Goal: Information Seeking & Learning: Learn about a topic

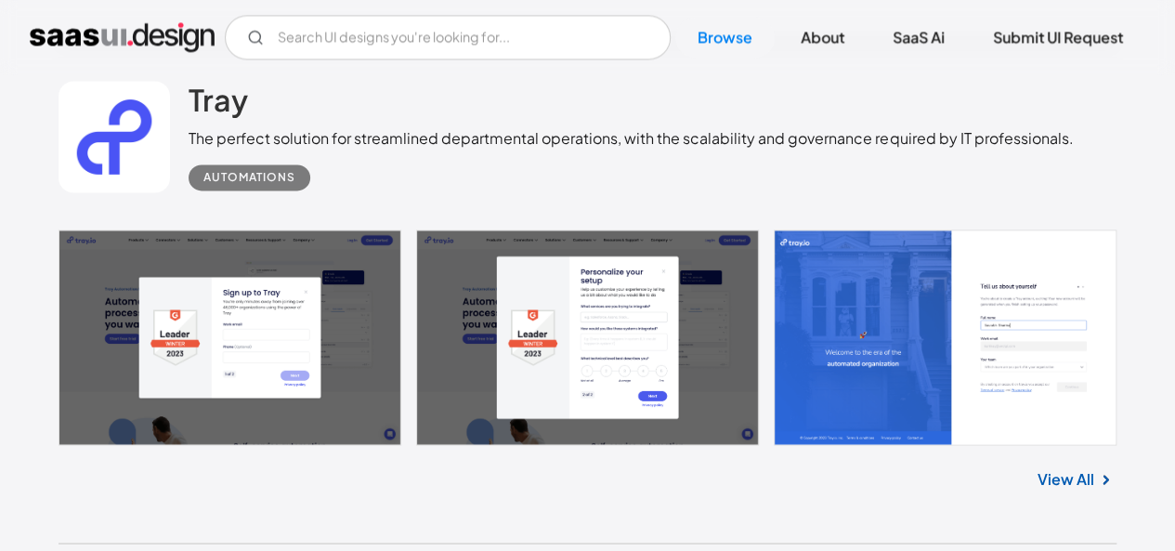
scroll to position [1464, 0]
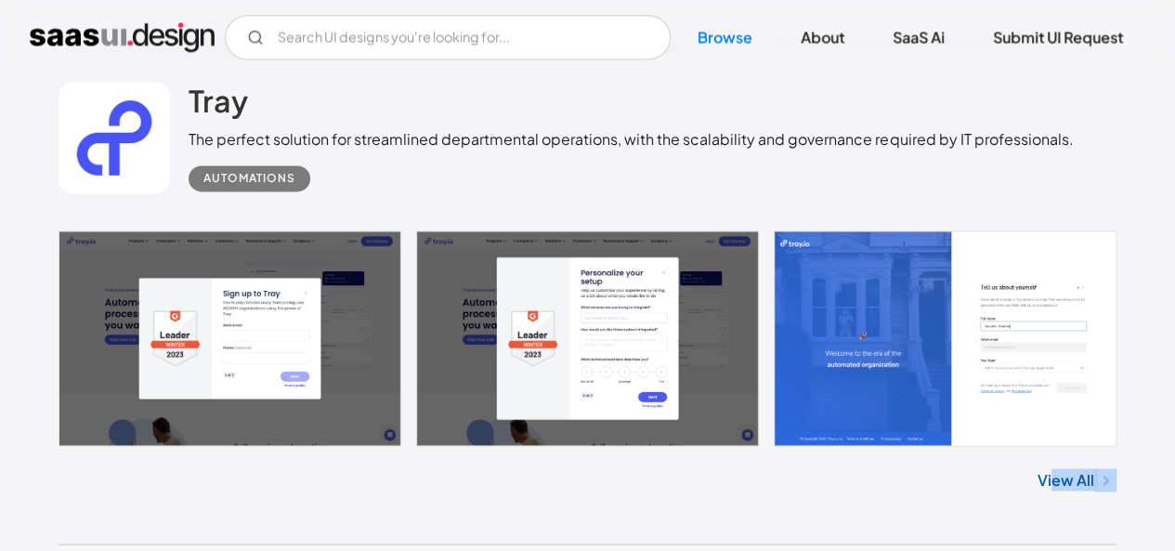
drag, startPoint x: 1161, startPoint y: 510, endPoint x: 1055, endPoint y: 469, distance: 113.5
click at [1055, 469] on link "View All" at bounding box center [1065, 479] width 57 height 22
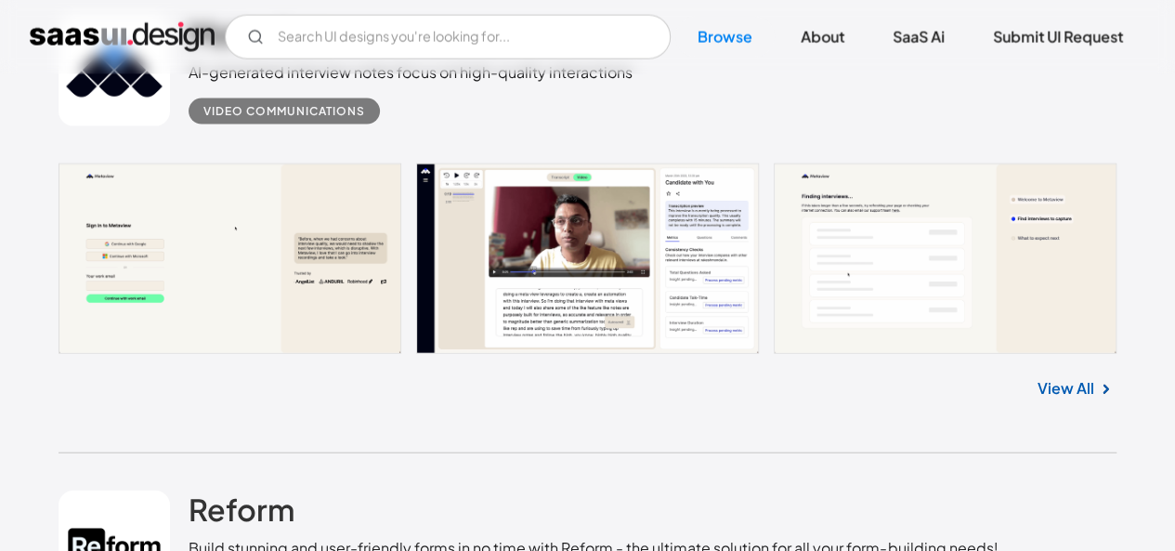
scroll to position [2027, 0]
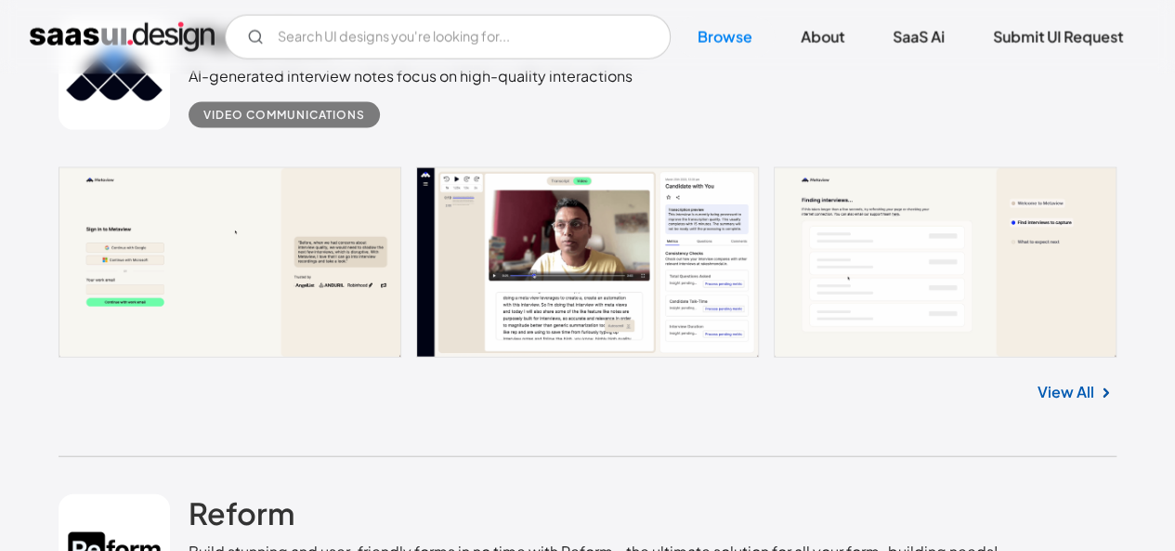
click at [584, 232] on link at bounding box center [588, 262] width 1058 height 190
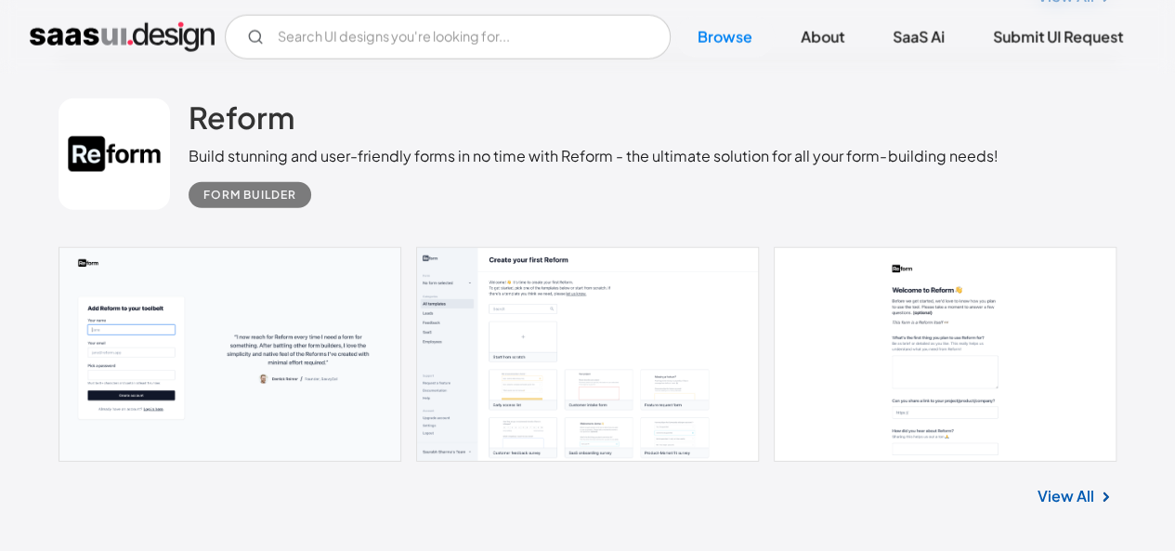
scroll to position [2500, 0]
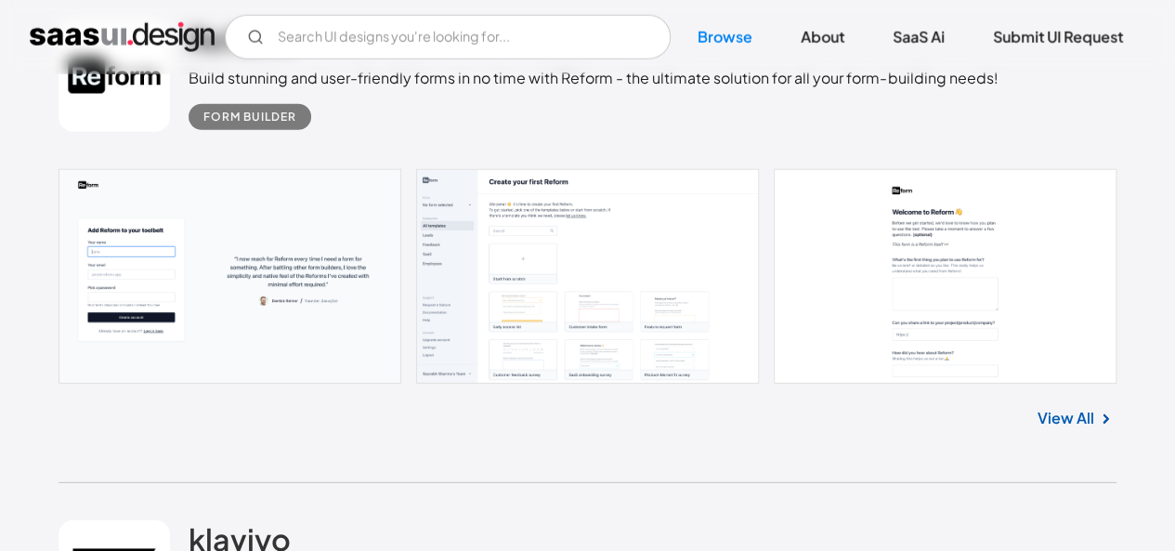
click at [319, 307] on link at bounding box center [588, 276] width 1058 height 215
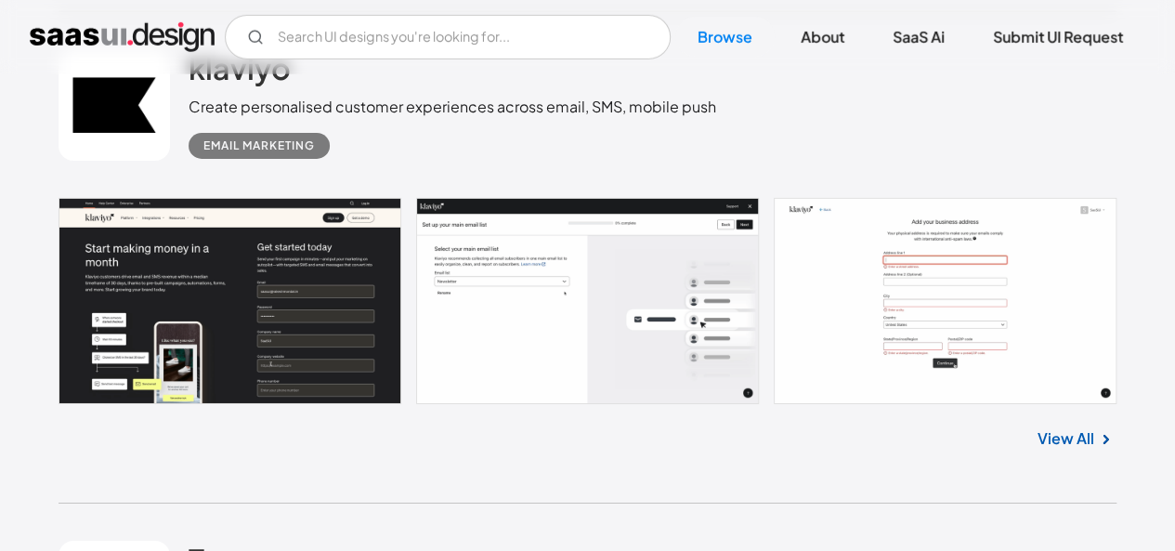
scroll to position [3017, 0]
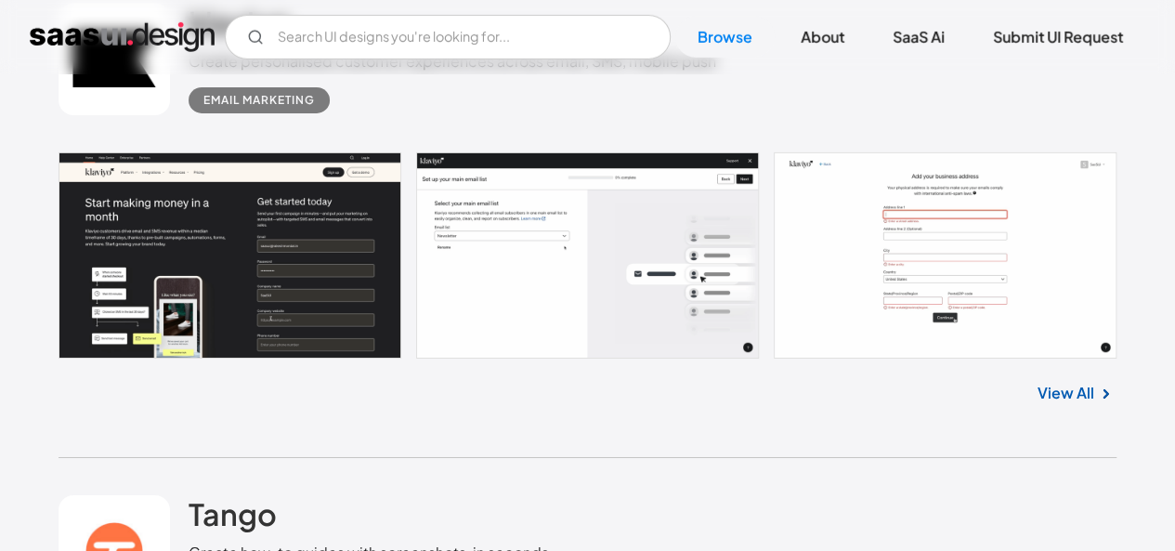
click at [293, 260] on link at bounding box center [588, 255] width 1058 height 207
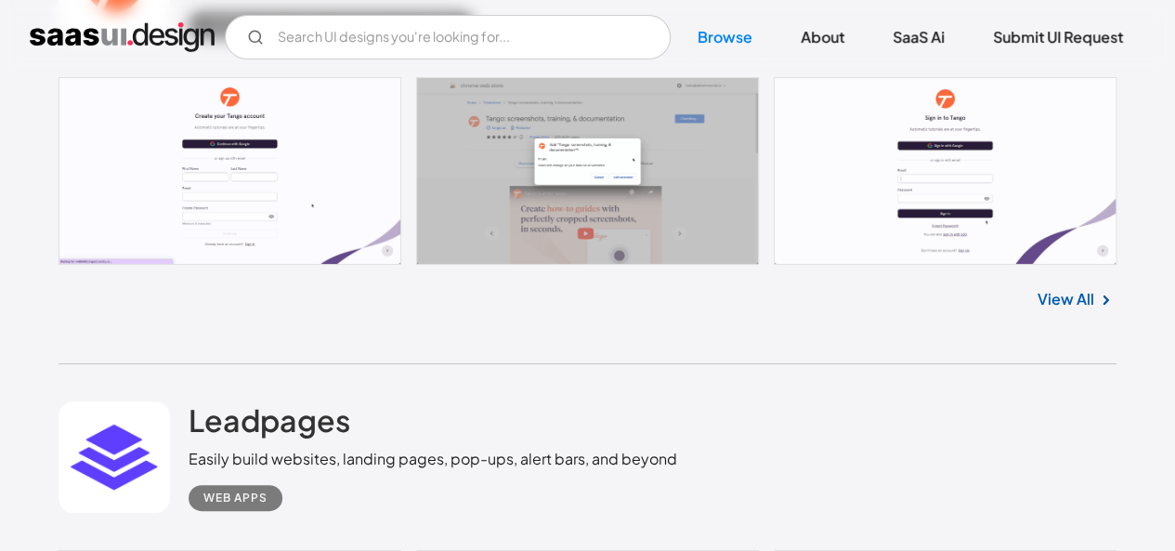
scroll to position [3584, 0]
click at [240, 155] on link at bounding box center [588, 170] width 1058 height 188
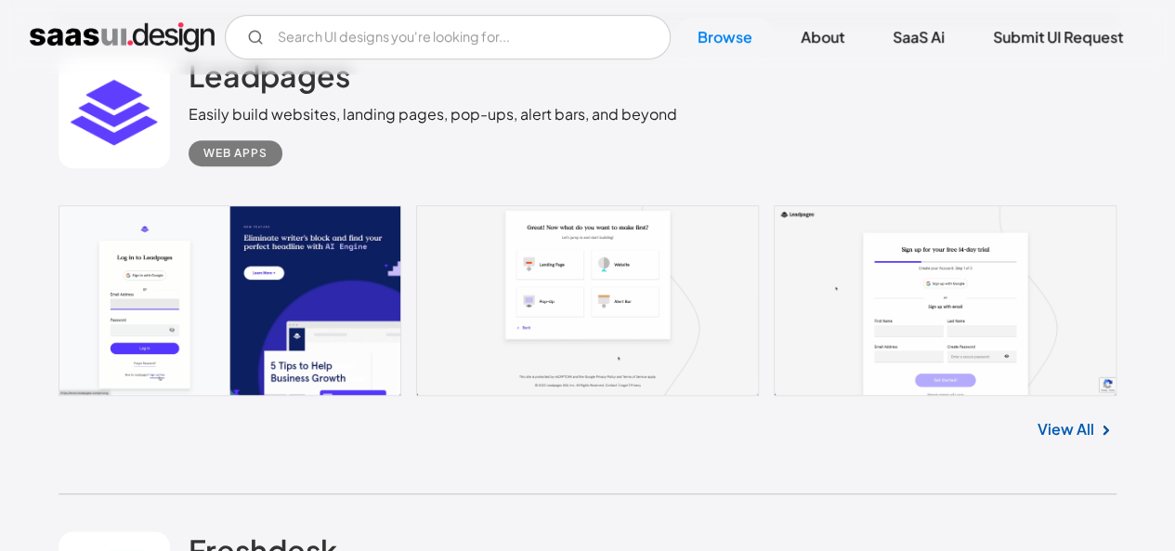
scroll to position [3969, 0]
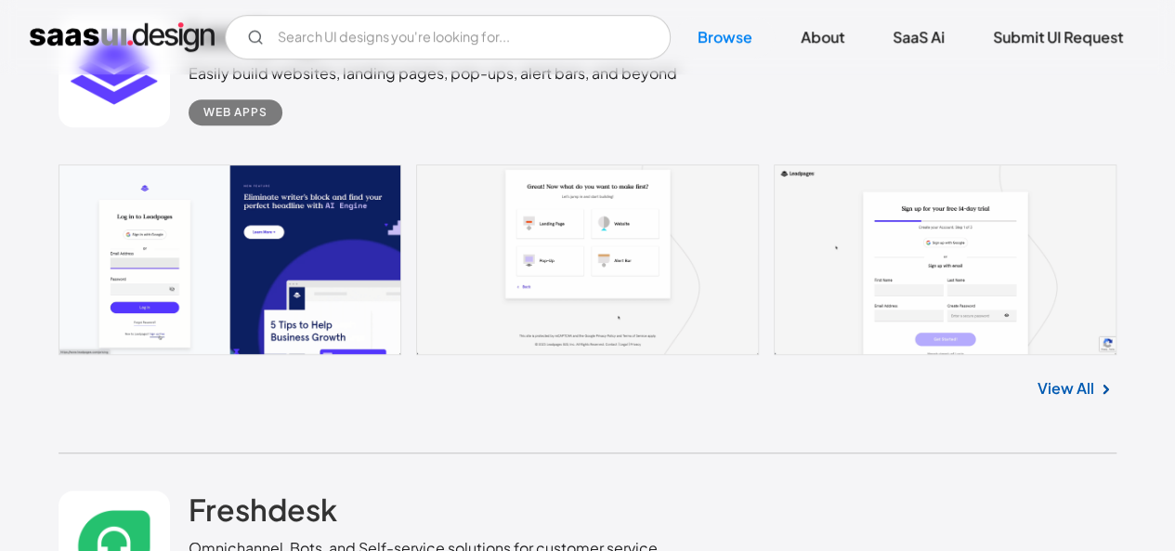
click at [280, 257] on link at bounding box center [588, 258] width 1058 height 189
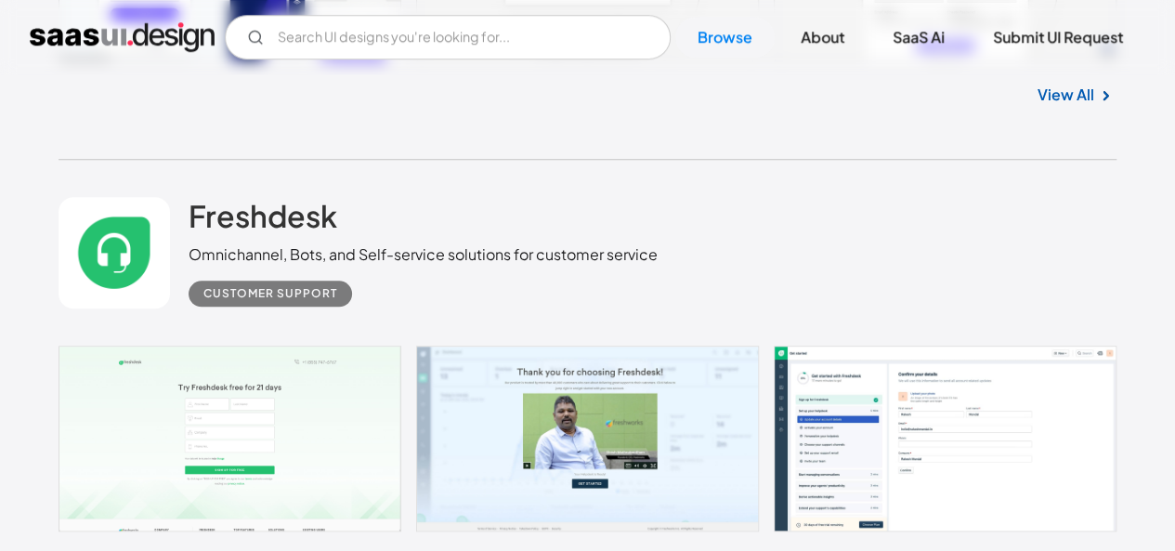
scroll to position [4263, 0]
click at [286, 381] on link at bounding box center [588, 438] width 1058 height 186
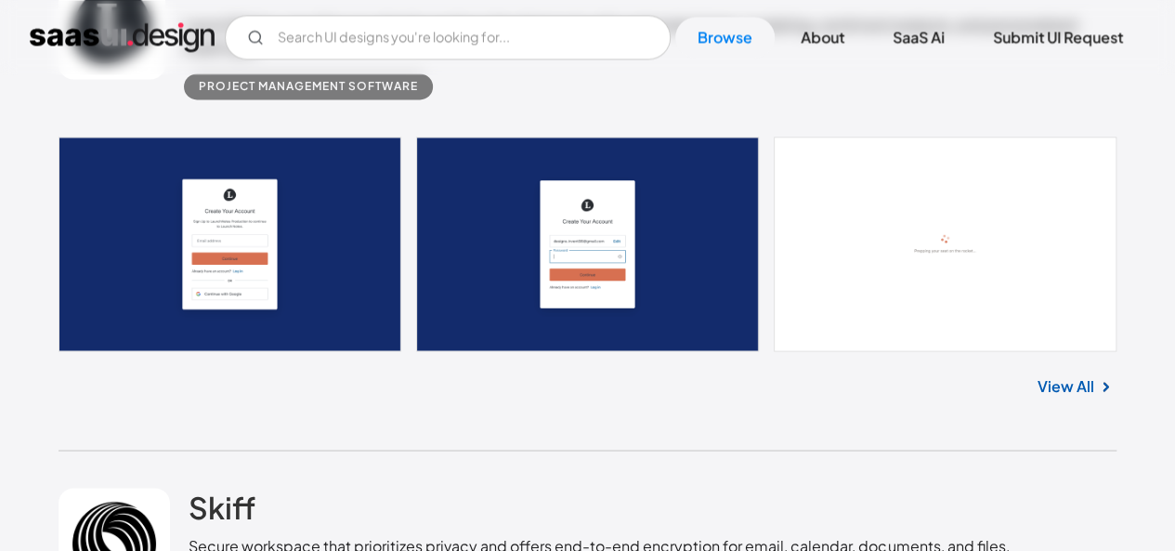
scroll to position [4959, 0]
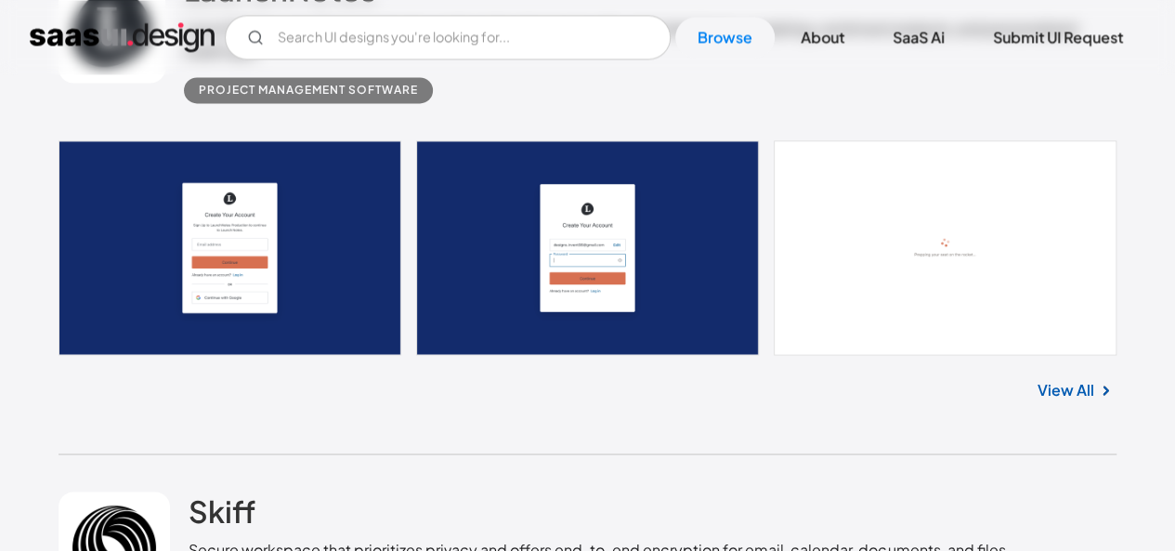
click at [270, 206] on link at bounding box center [588, 247] width 1058 height 215
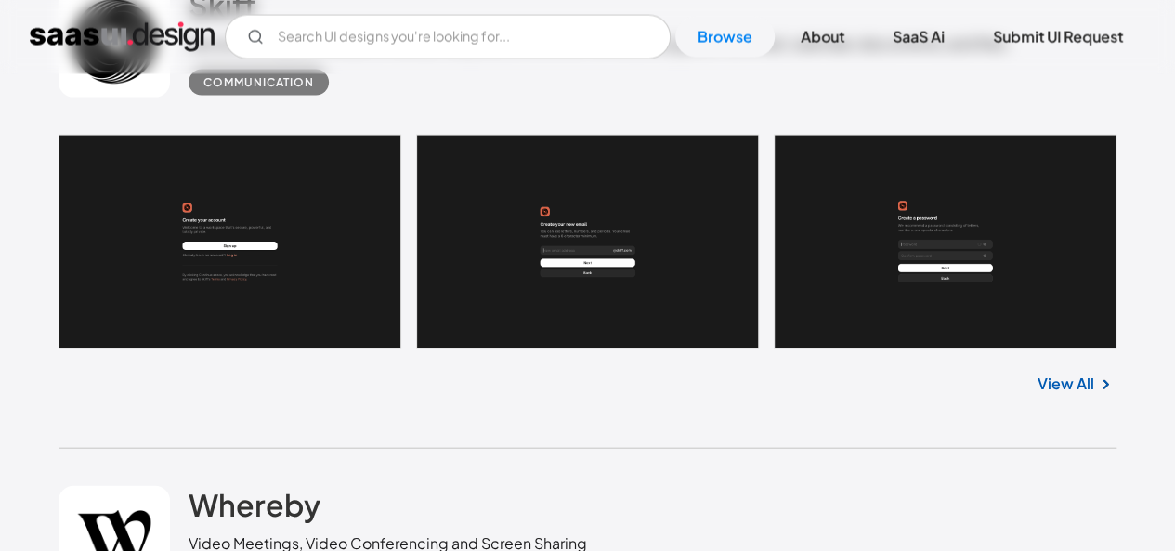
scroll to position [5467, 0]
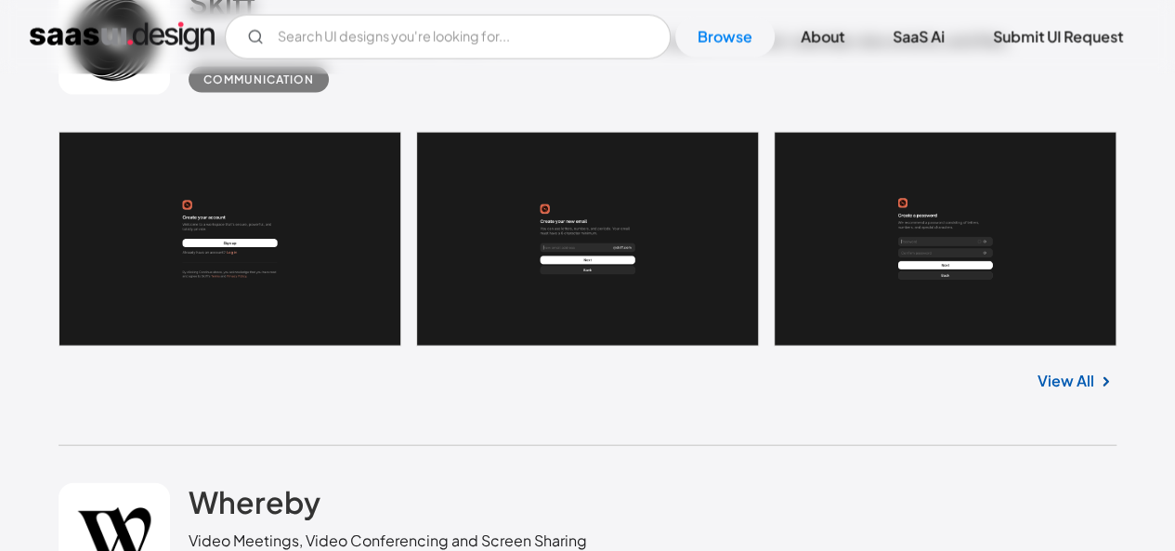
click at [312, 238] on link at bounding box center [588, 239] width 1058 height 215
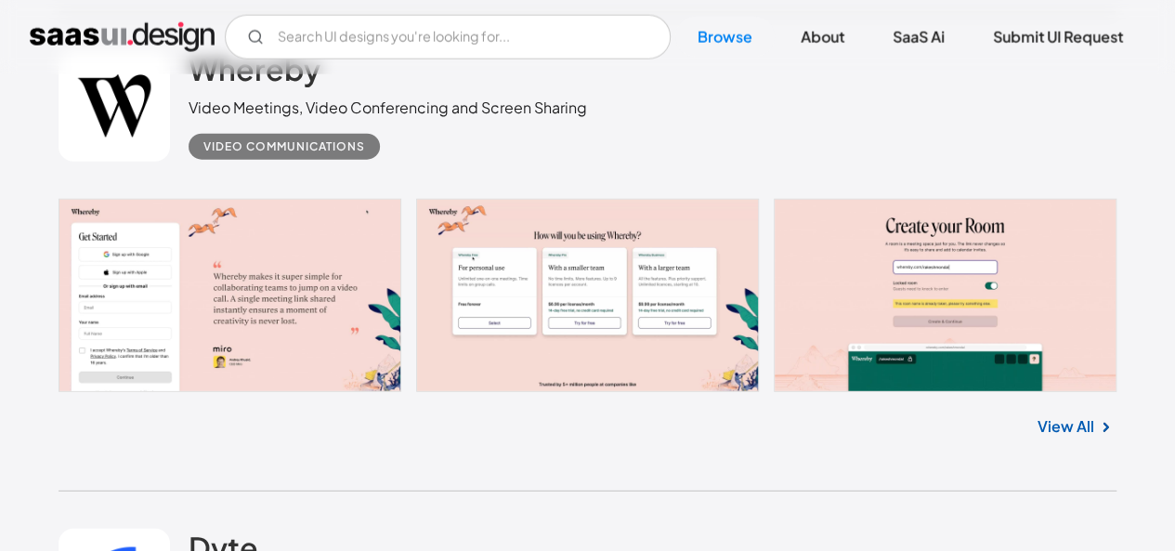
scroll to position [5900, 0]
click at [277, 369] on link at bounding box center [588, 295] width 1058 height 193
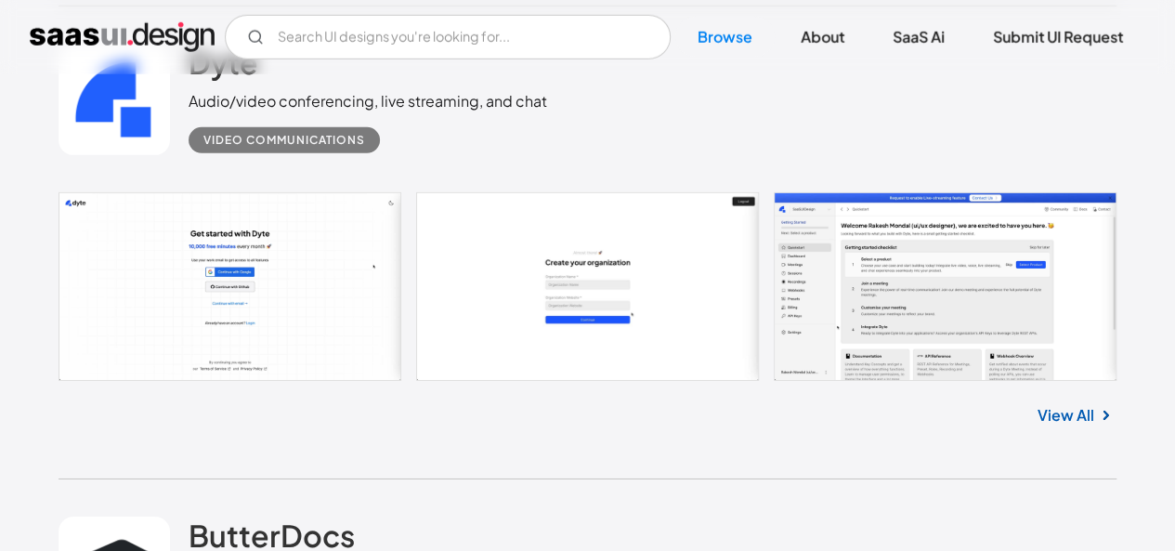
scroll to position [6384, 0]
click at [279, 288] on link at bounding box center [588, 286] width 1058 height 189
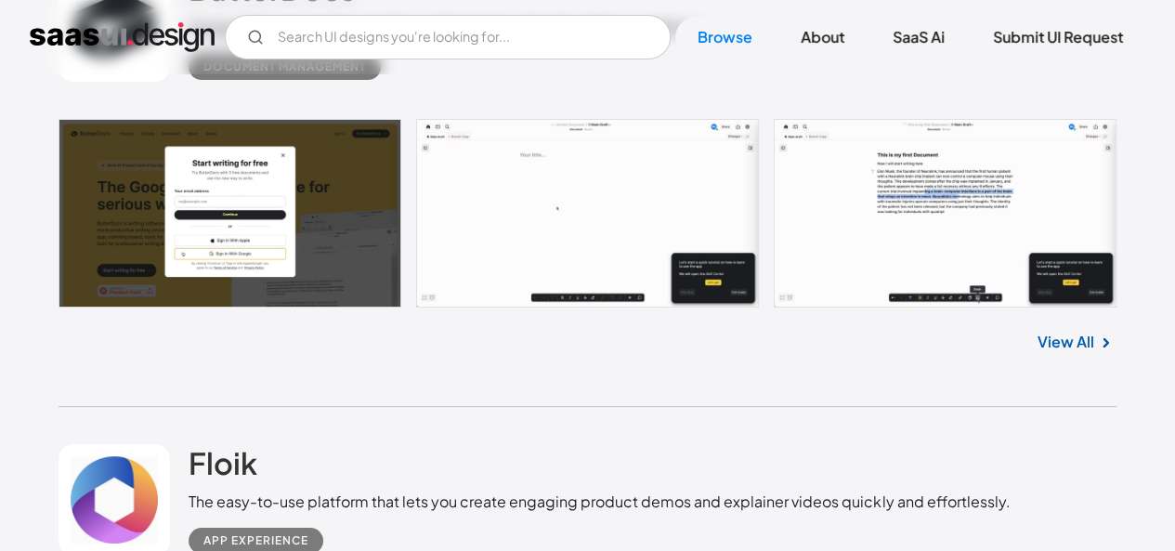
scroll to position [6932, 0]
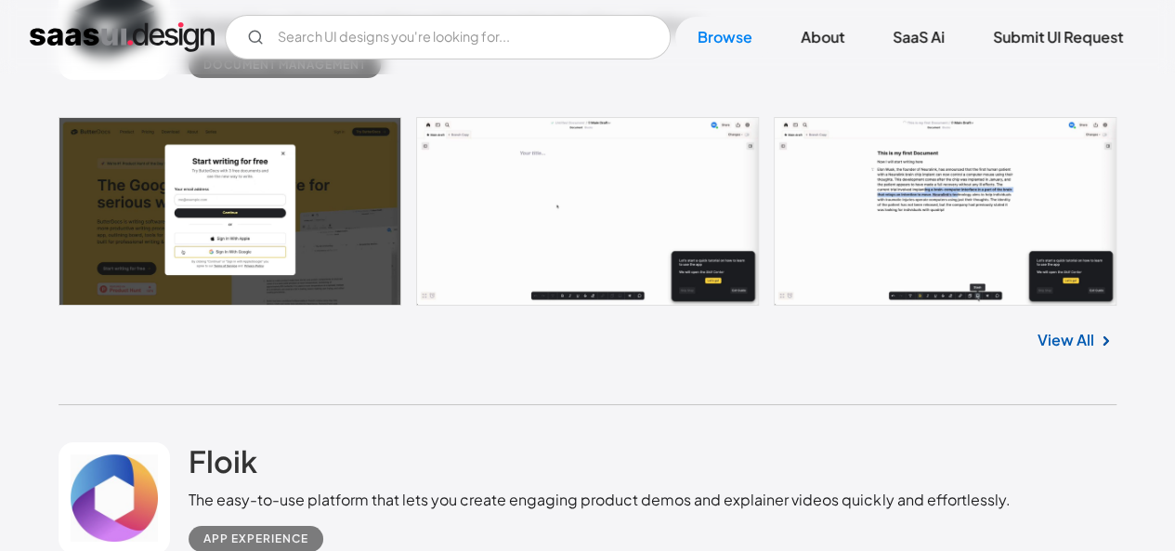
click at [236, 274] on link at bounding box center [588, 211] width 1058 height 189
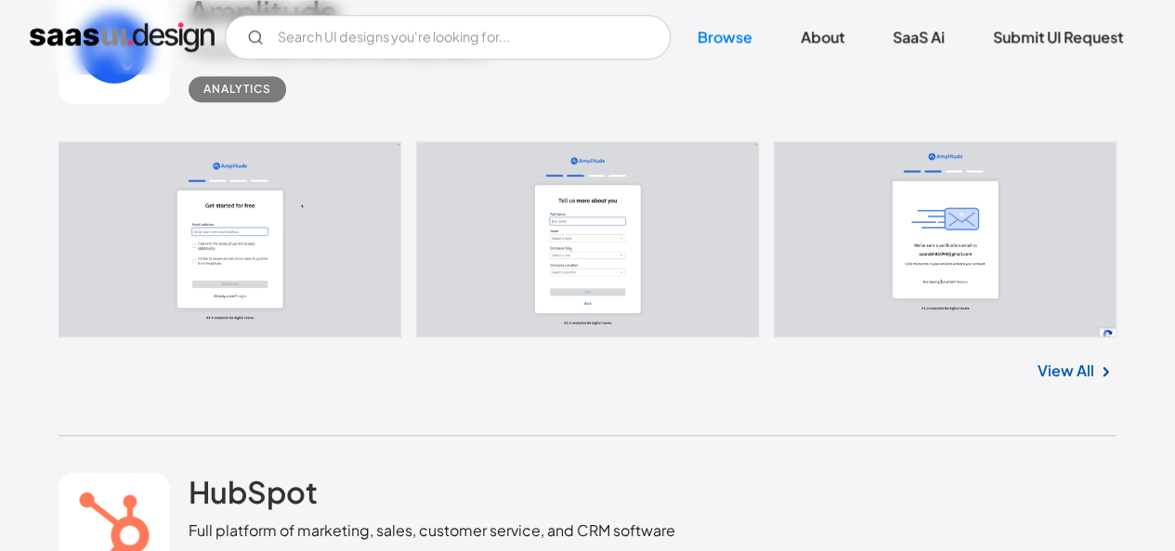
scroll to position [7883, 0]
click at [1044, 373] on link "View All" at bounding box center [1065, 370] width 57 height 22
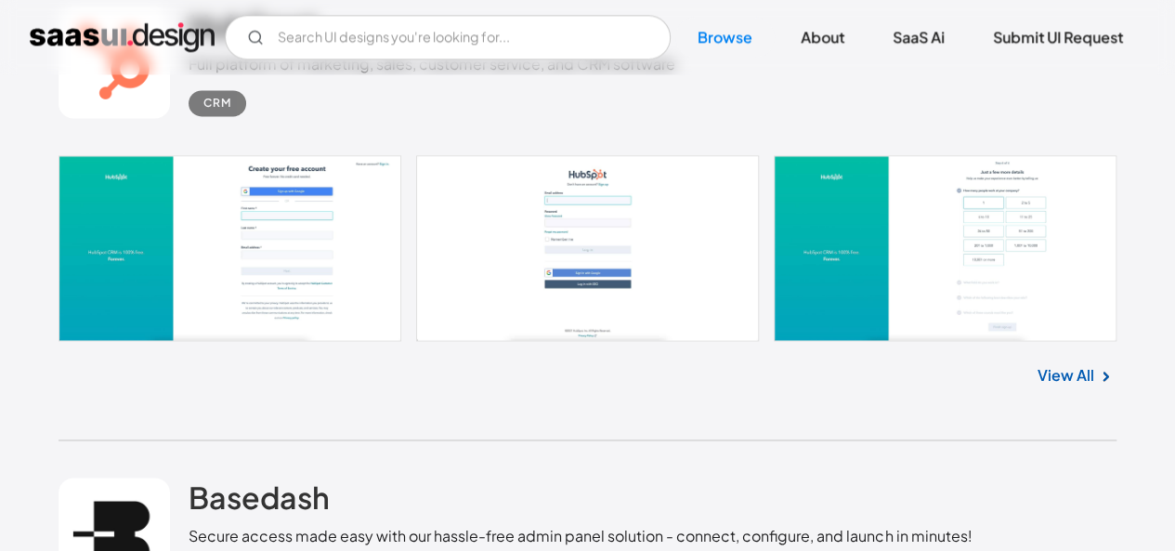
scroll to position [8347, 0]
click at [332, 174] on link at bounding box center [588, 249] width 1058 height 186
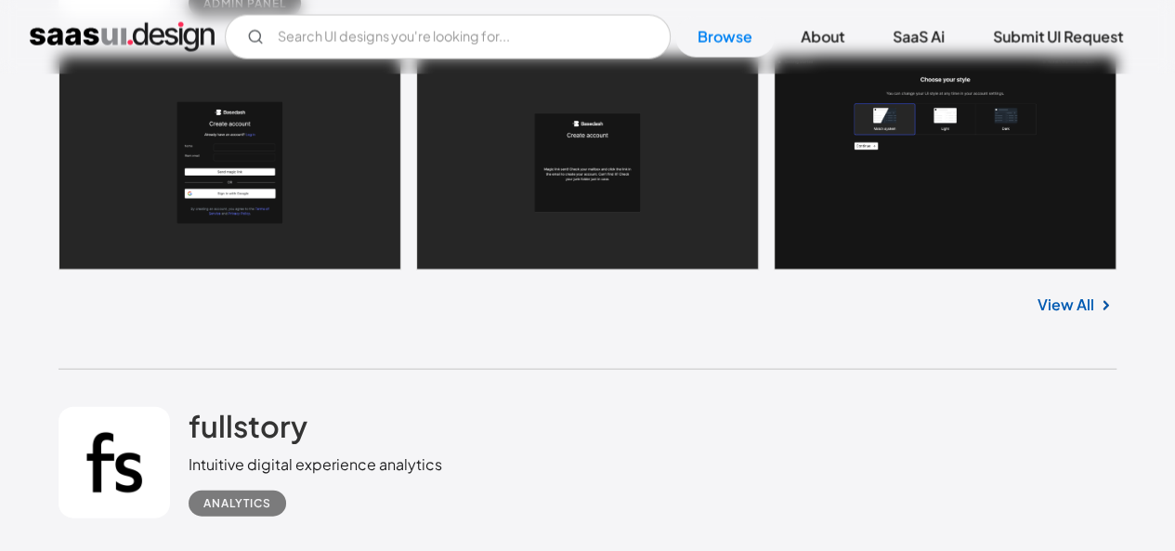
scroll to position [8919, 0]
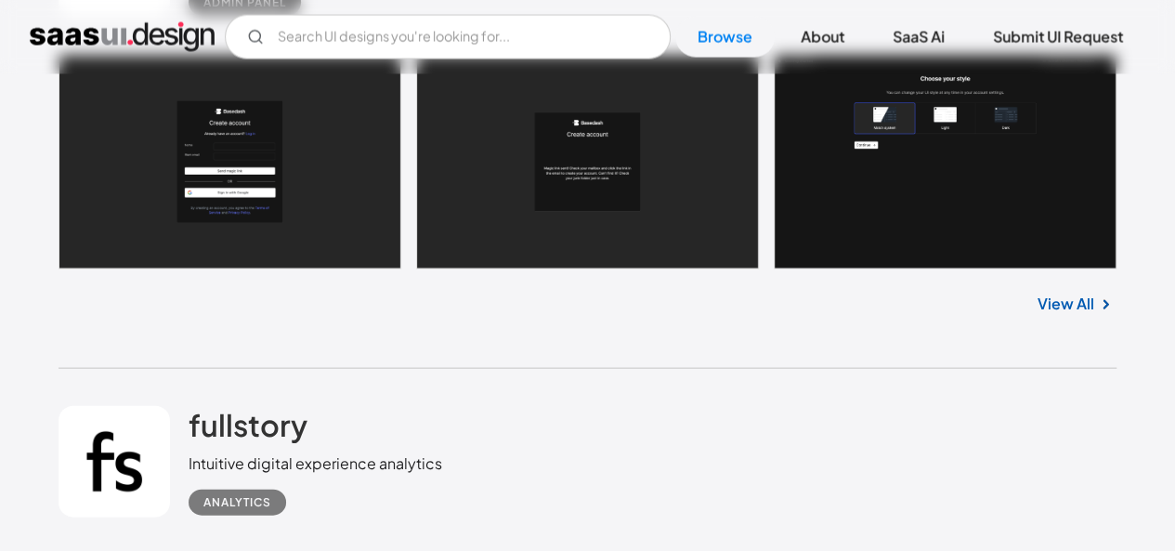
click at [189, 204] on link at bounding box center [588, 162] width 1058 height 215
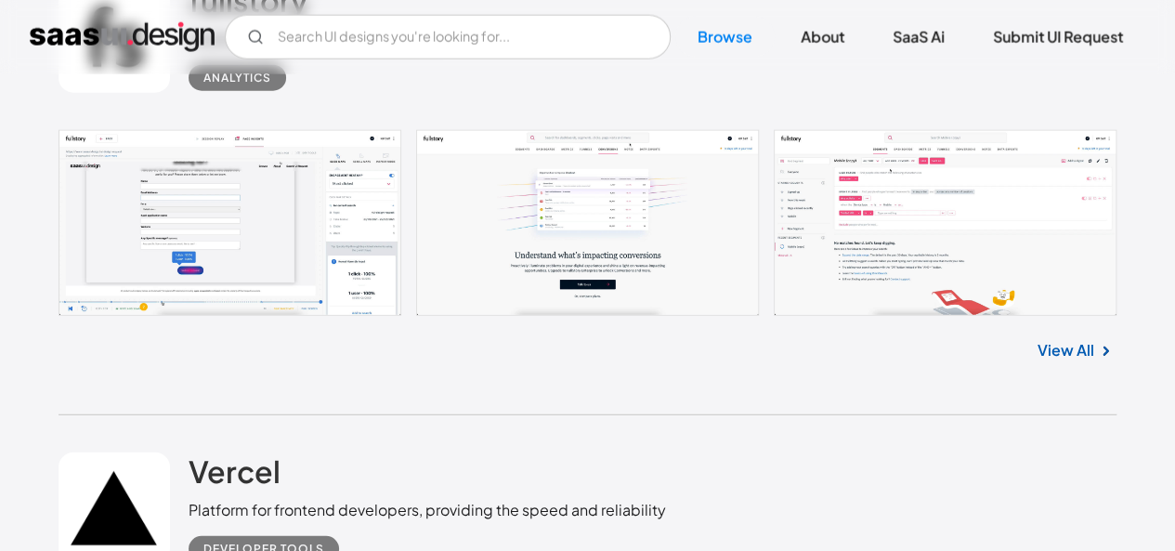
scroll to position [9347, 0]
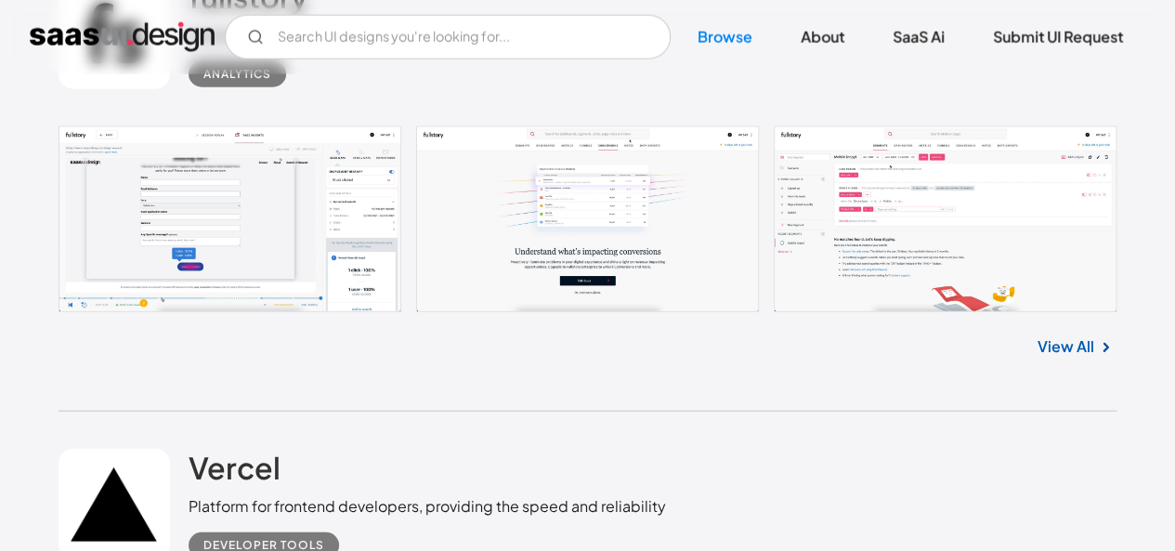
click at [238, 301] on link at bounding box center [588, 219] width 1058 height 186
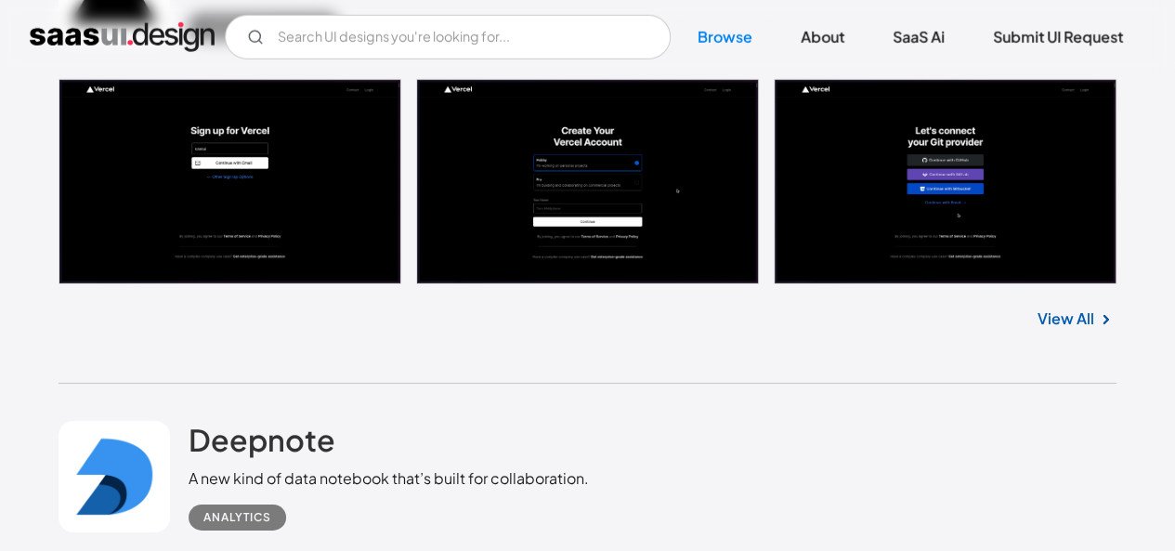
scroll to position [9869, 0]
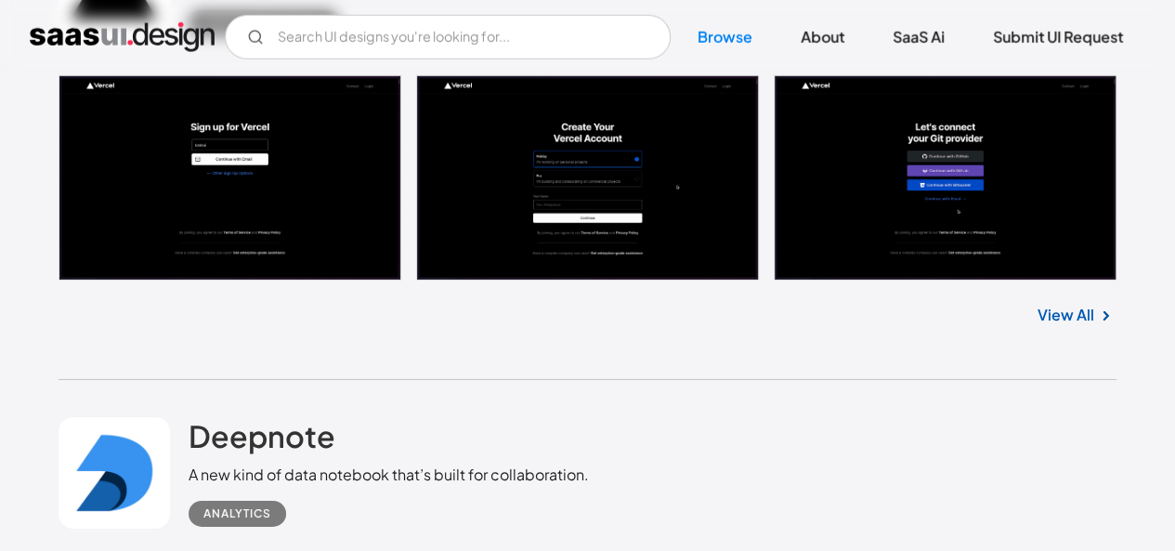
click at [1068, 306] on link "View All" at bounding box center [1065, 315] width 57 height 22
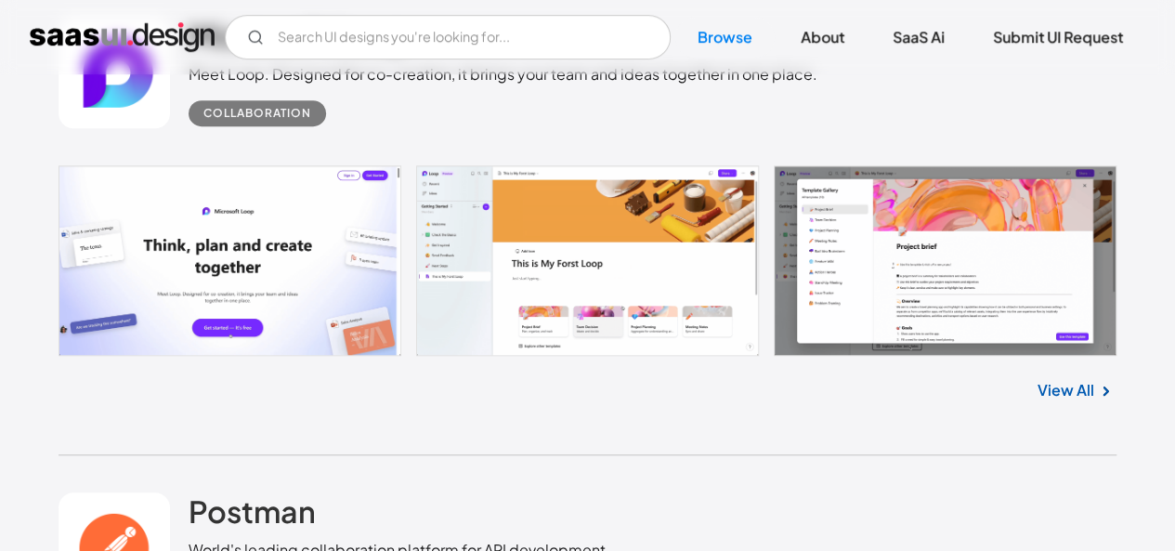
scroll to position [11214, 0]
click at [201, 278] on link at bounding box center [588, 261] width 1058 height 190
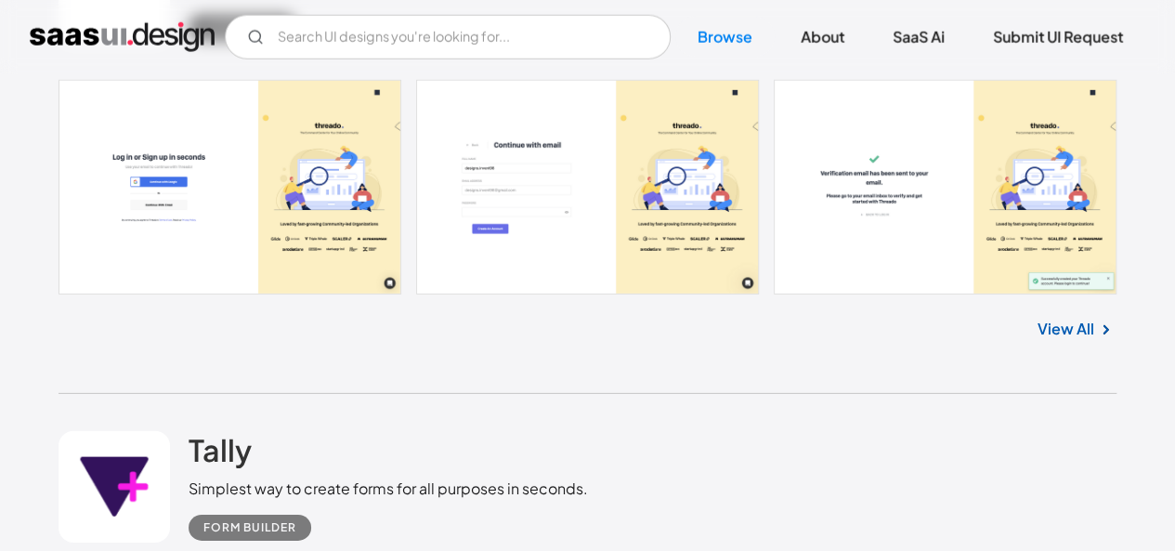
scroll to position [13200, 0]
click at [271, 225] on link at bounding box center [588, 188] width 1058 height 215
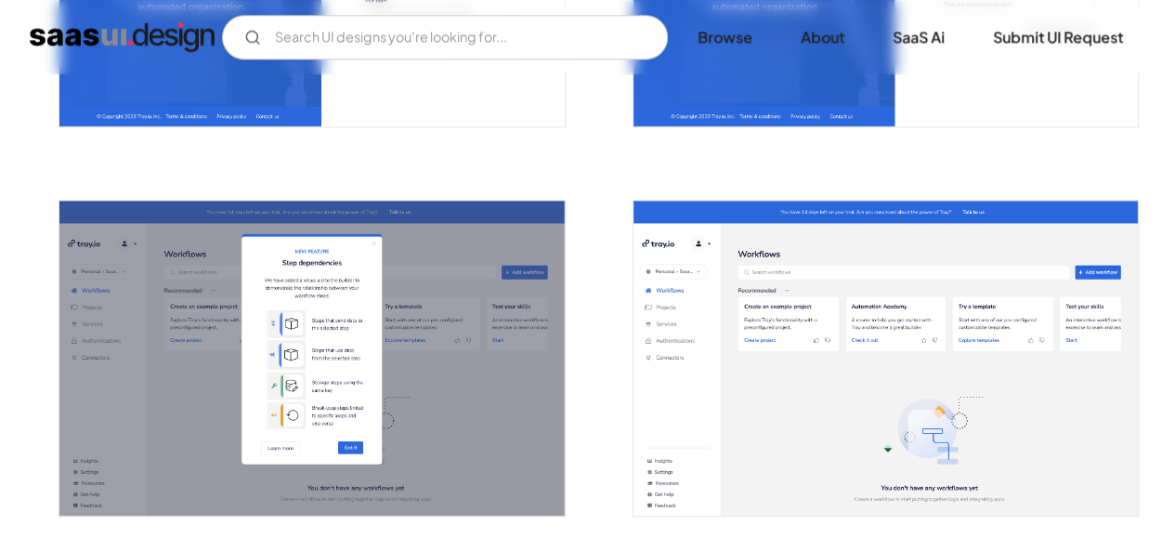
scroll to position [1017, 0]
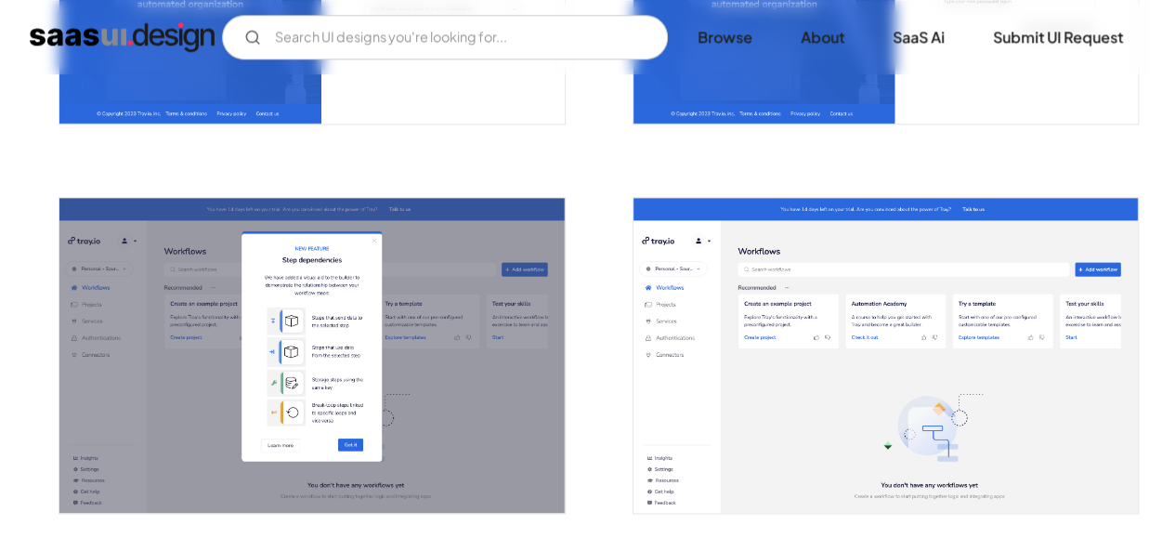
click at [1037, 417] on img "open lightbox" at bounding box center [885, 356] width 504 height 316
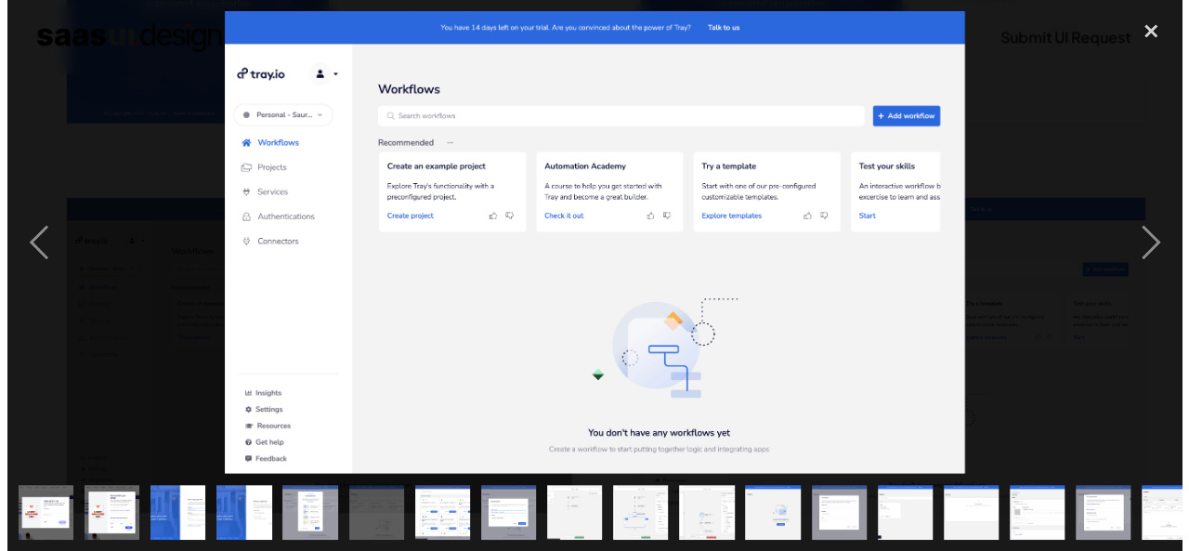
scroll to position [1022, 0]
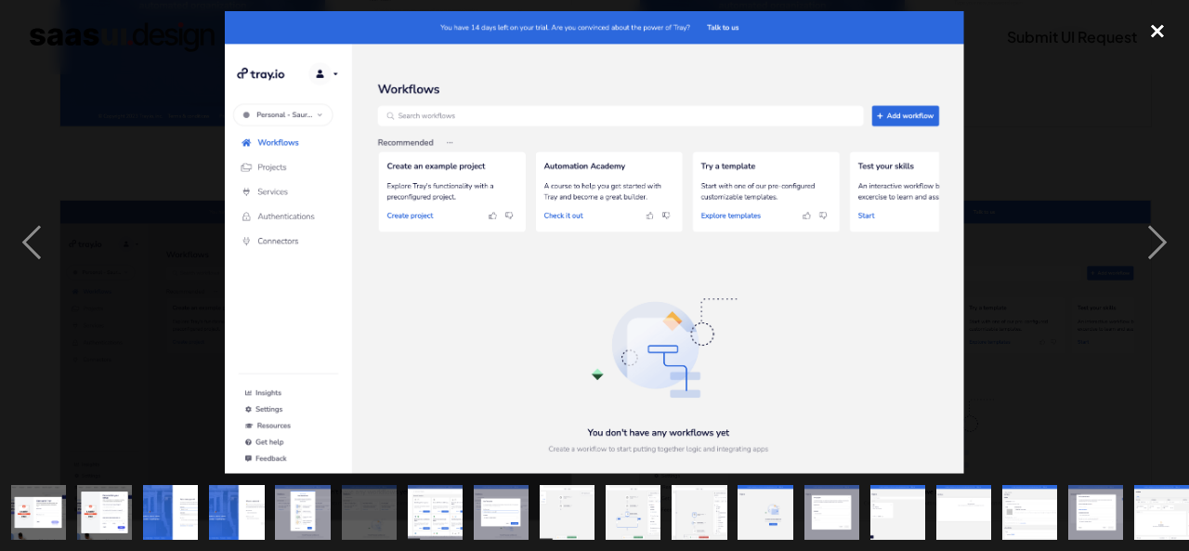
click at [1165, 35] on div "close lightbox" at bounding box center [1157, 31] width 63 height 41
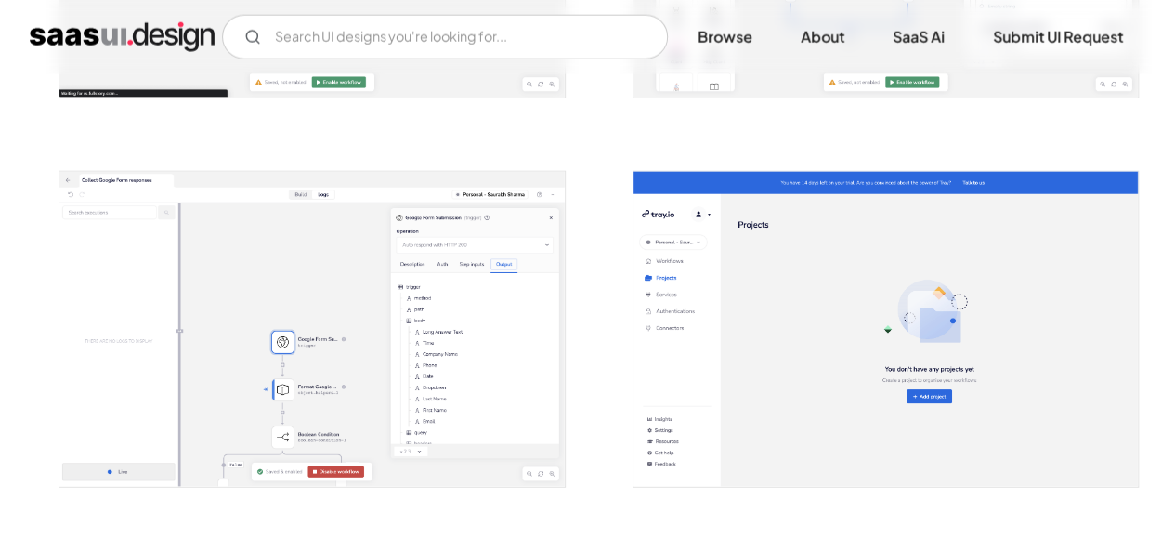
scroll to position [2216, 0]
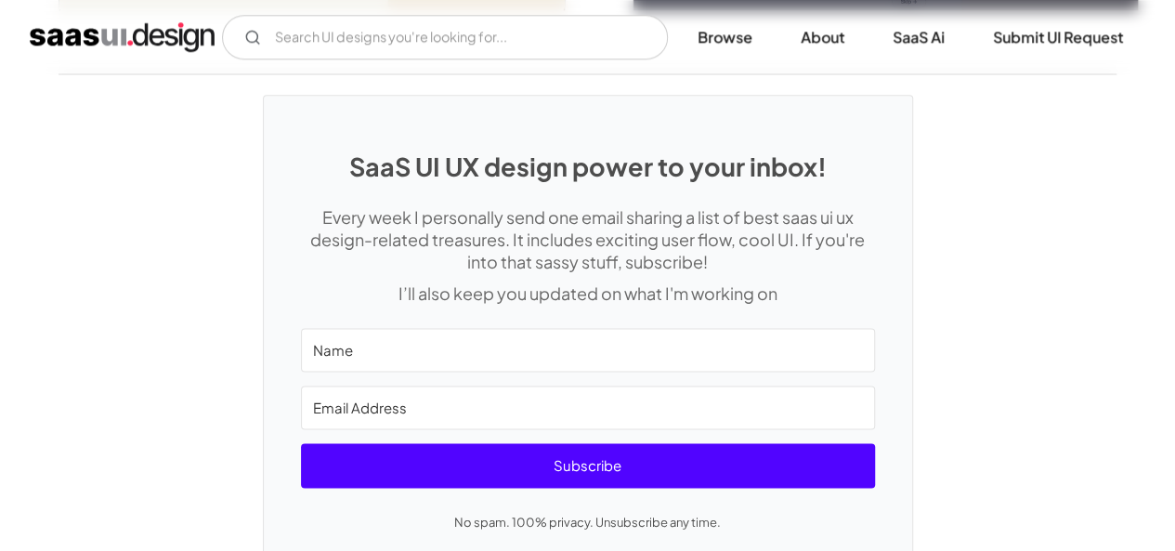
scroll to position [4718, 0]
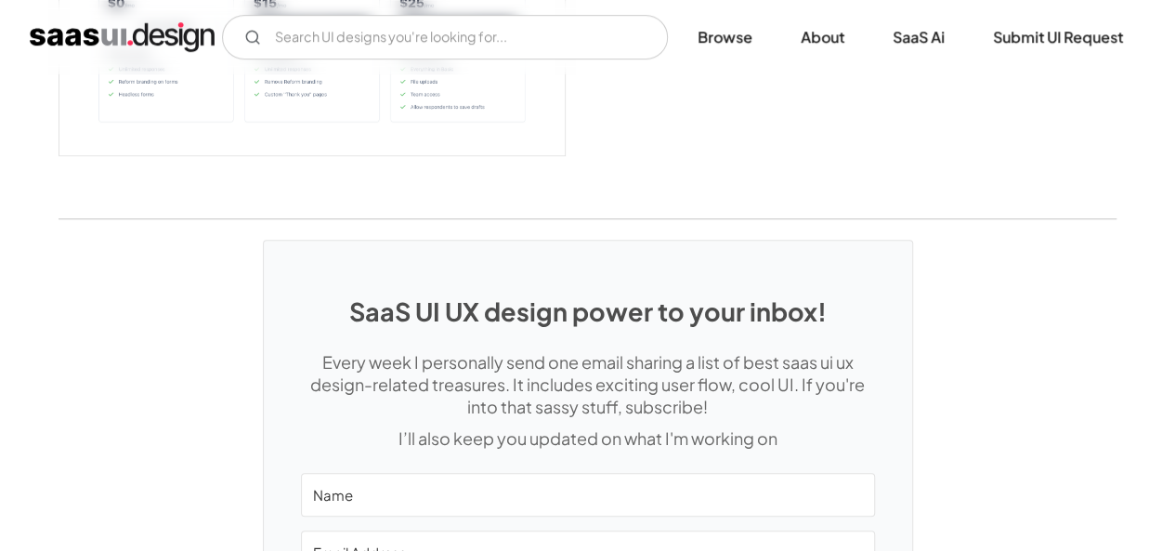
scroll to position [4372, 0]
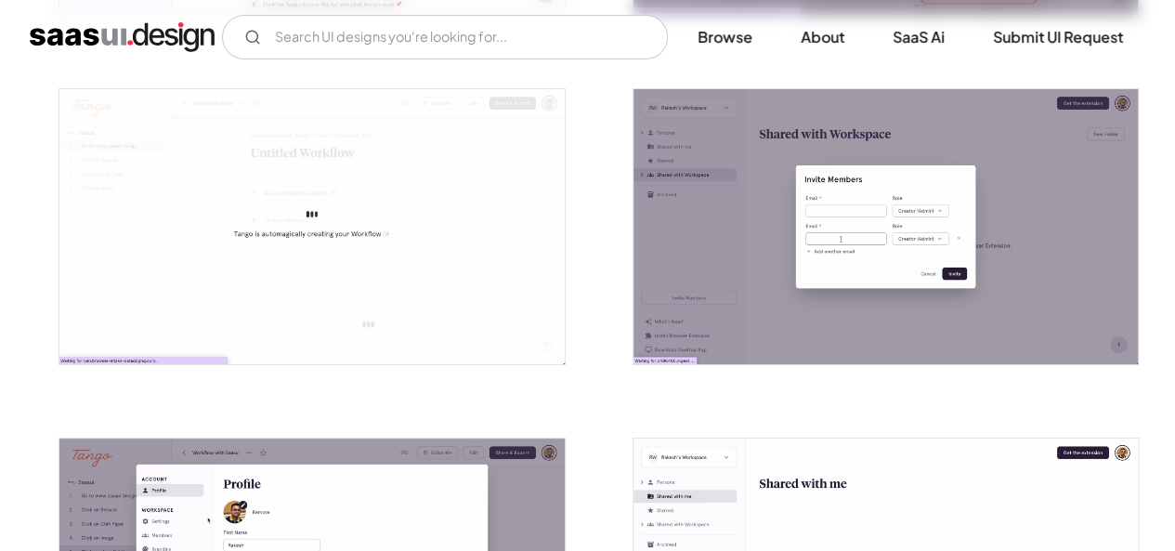
scroll to position [3380, 0]
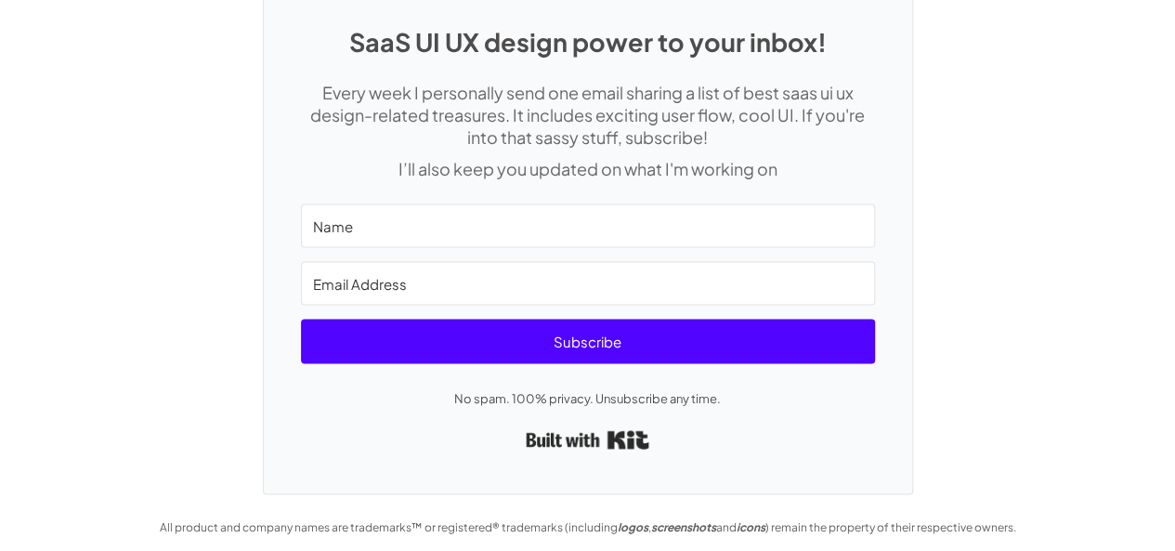
scroll to position [5060, 0]
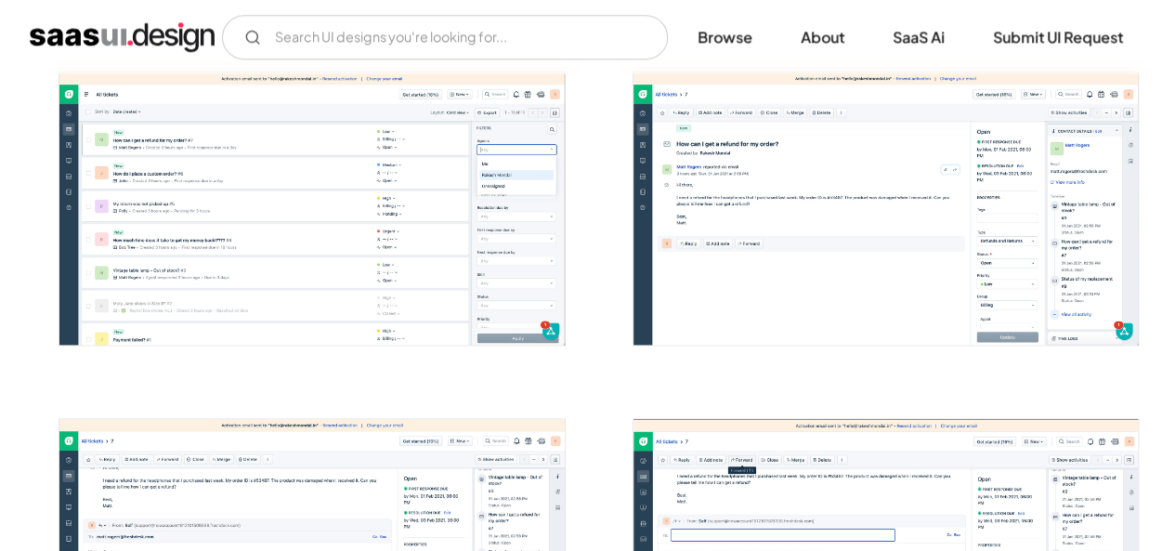
scroll to position [1046, 0]
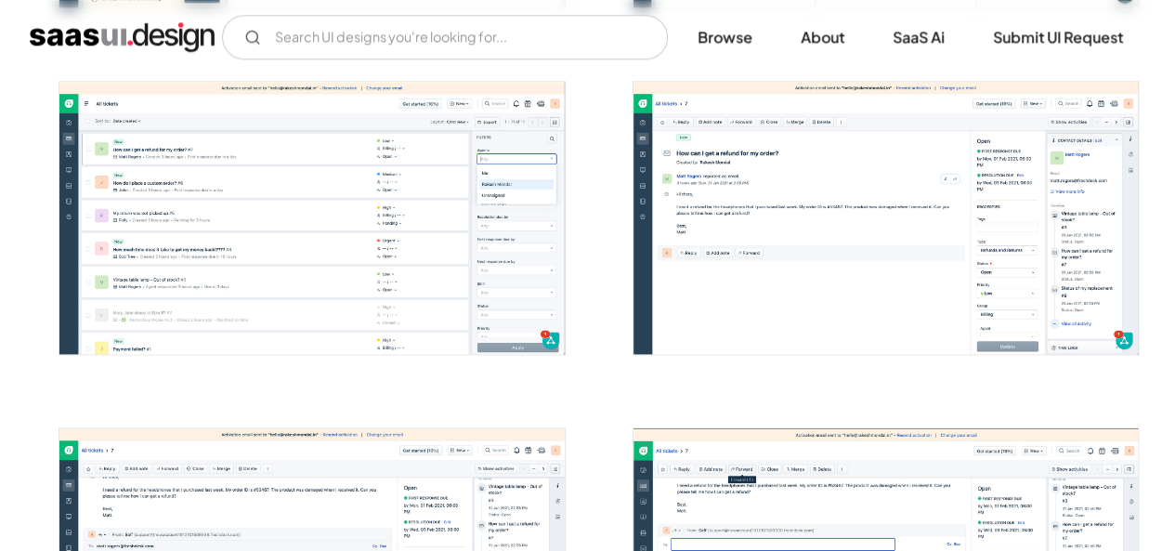
click at [276, 267] on img "open lightbox" at bounding box center [311, 218] width 504 height 272
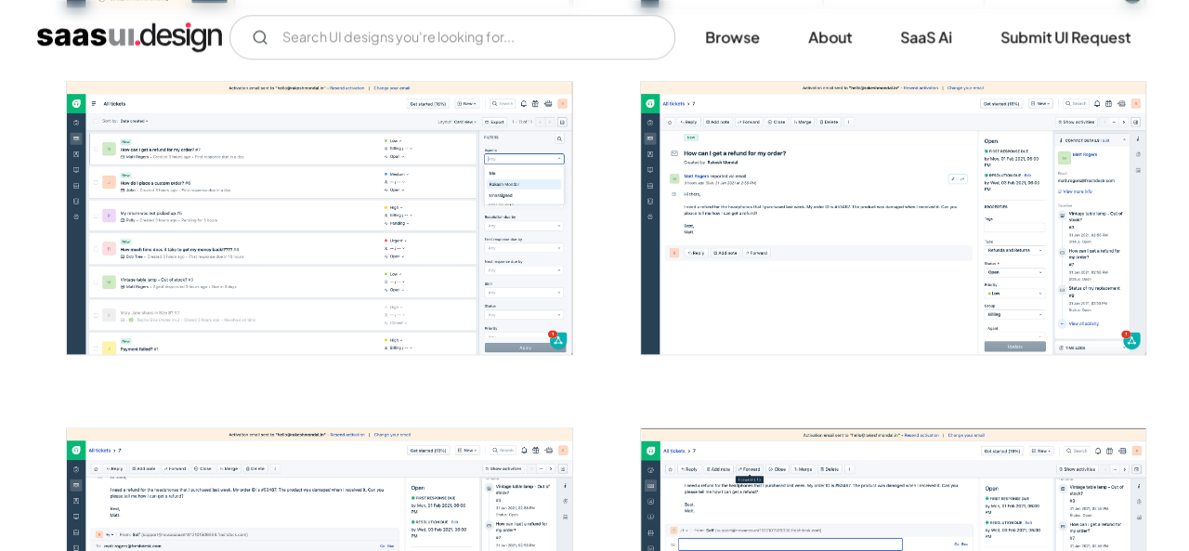
scroll to position [1049, 0]
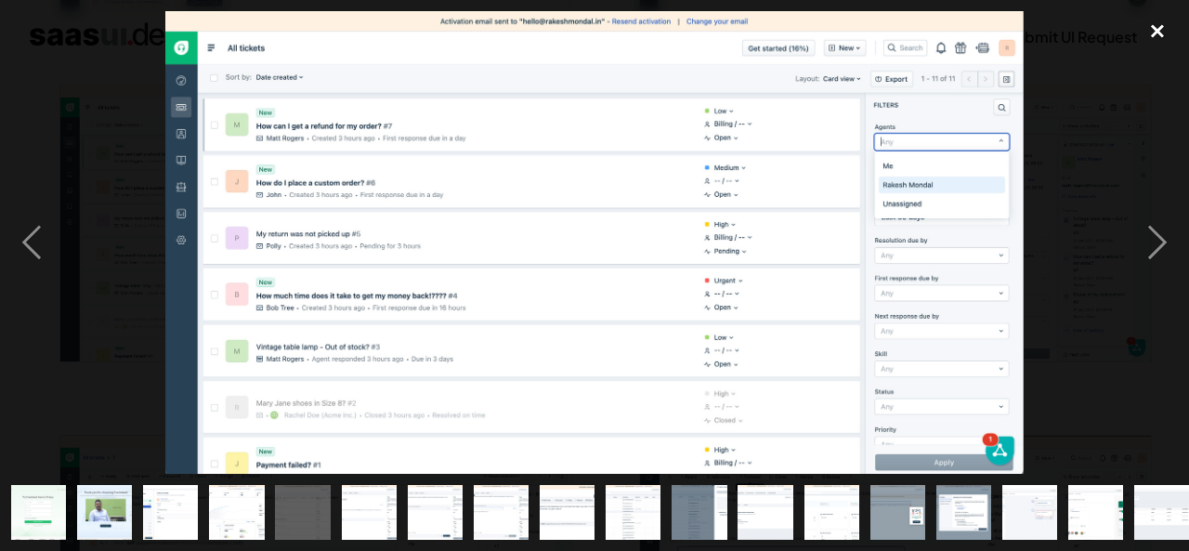
click at [1154, 45] on div "close lightbox" at bounding box center [1157, 31] width 63 height 41
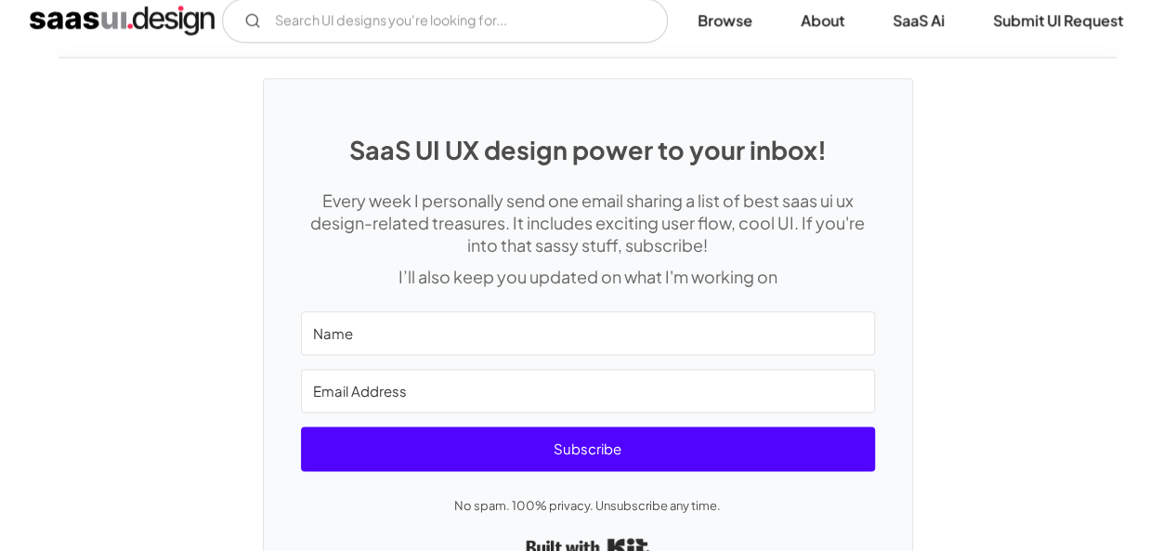
scroll to position [4524, 0]
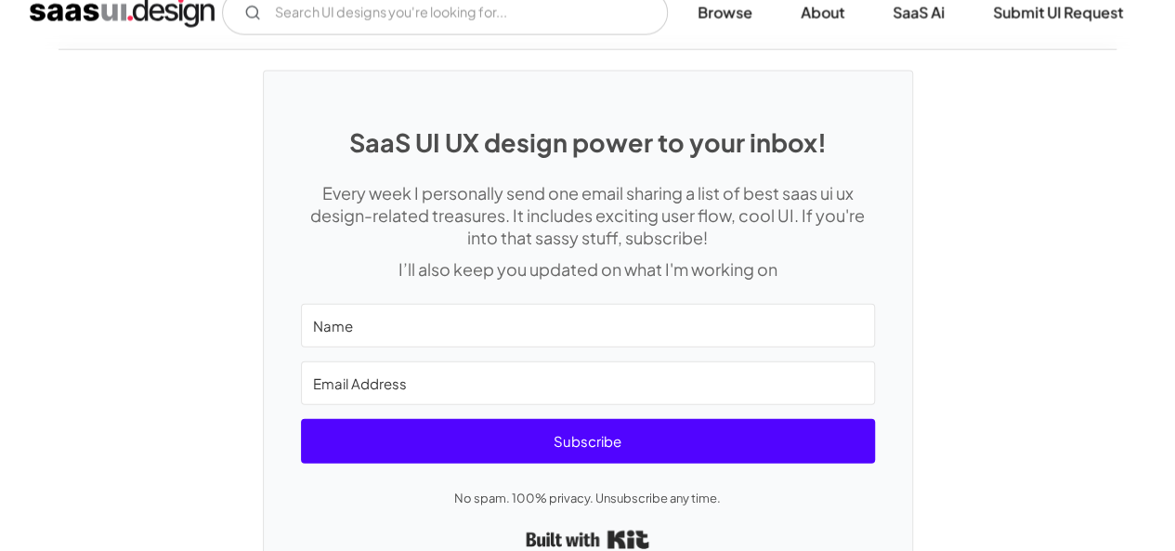
scroll to position [5480, 0]
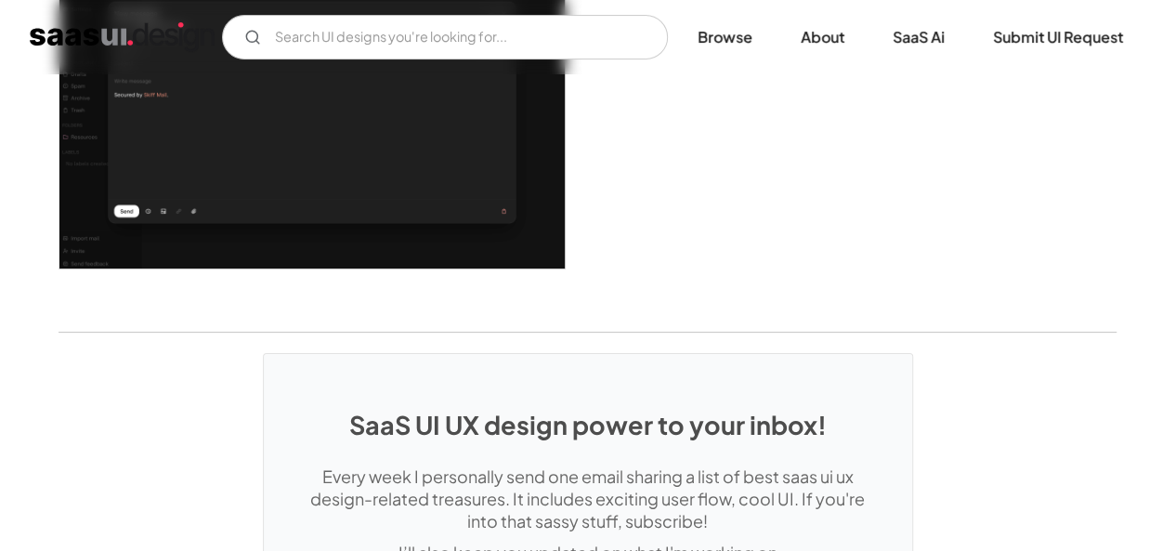
scroll to position [3585, 0]
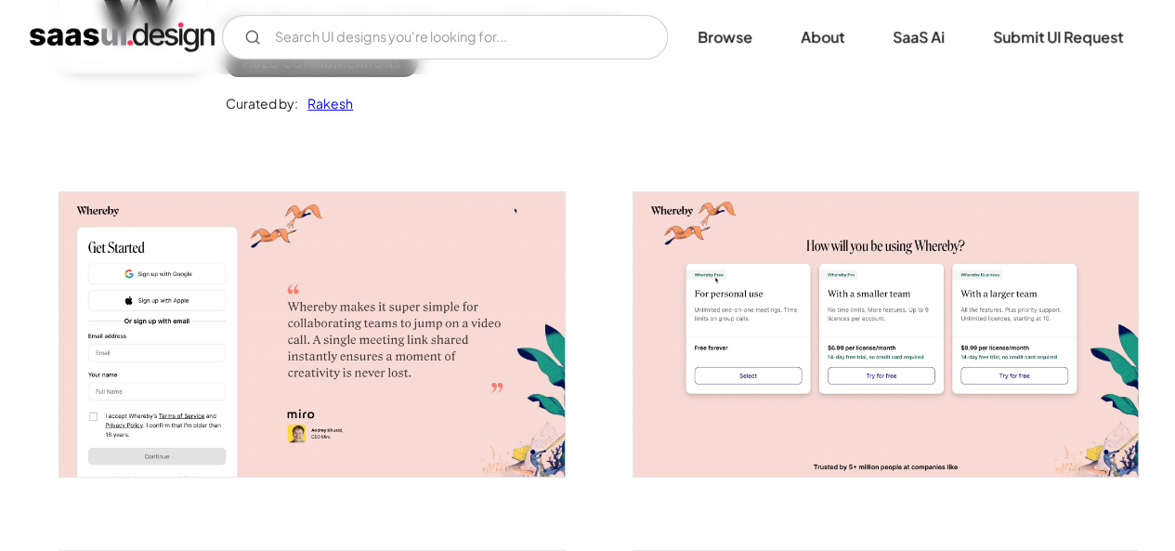
scroll to position [241, 0]
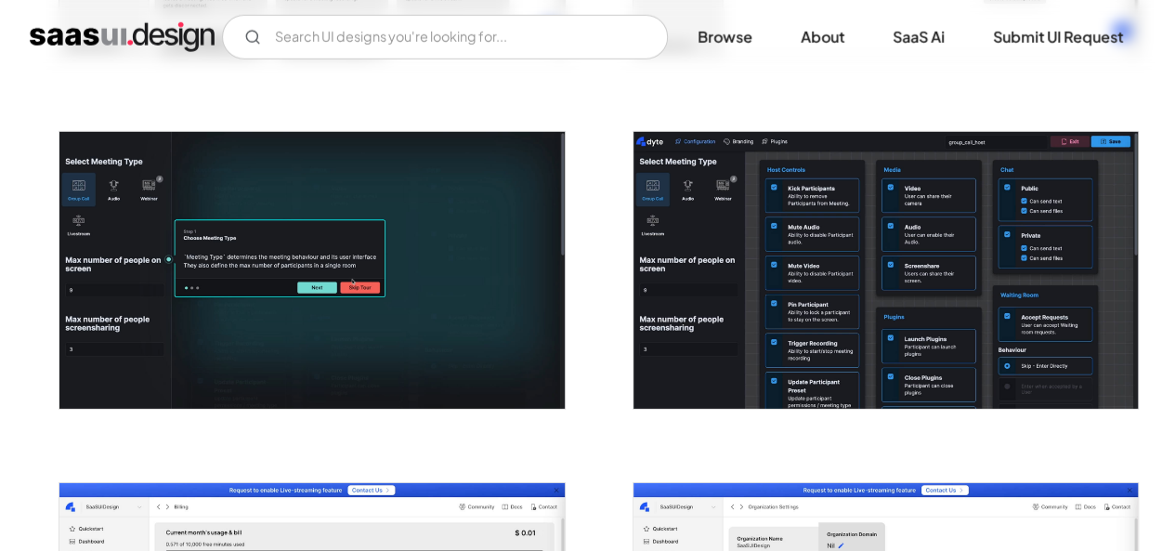
scroll to position [2750, 0]
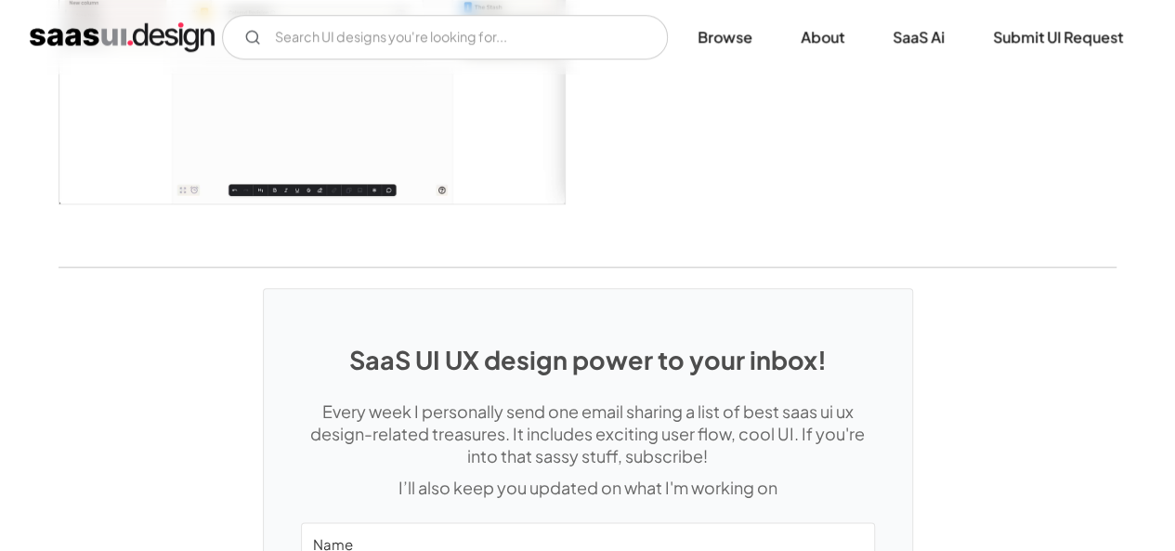
scroll to position [4360, 0]
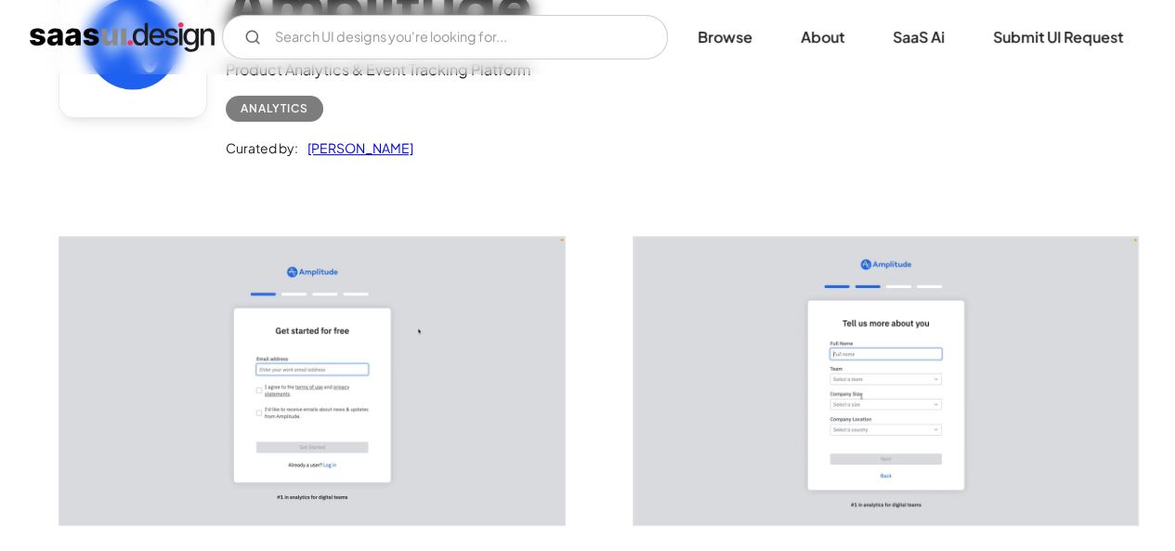
scroll to position [138, 0]
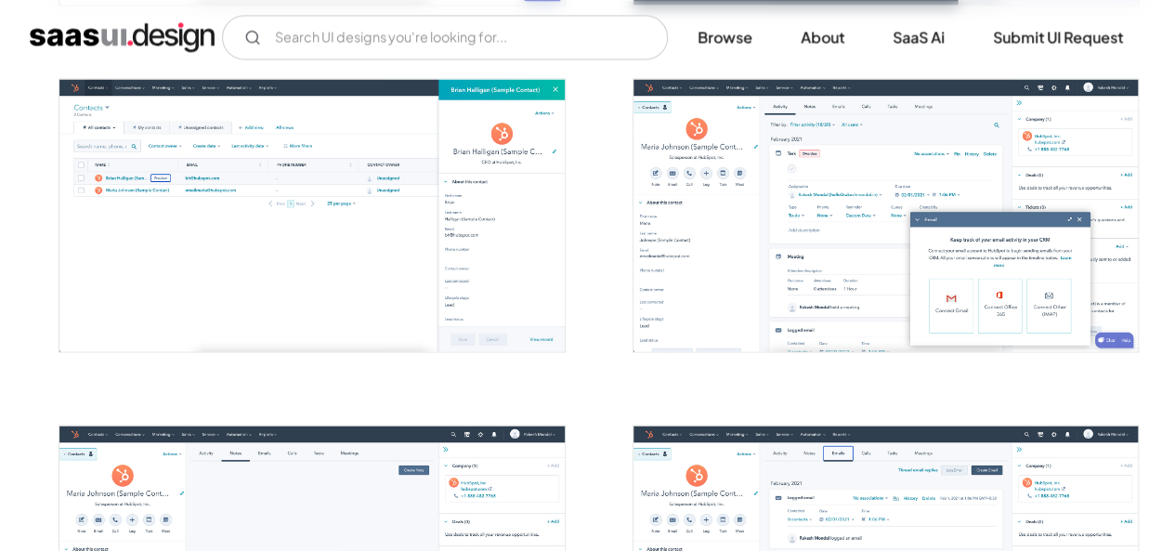
scroll to position [1391, 0]
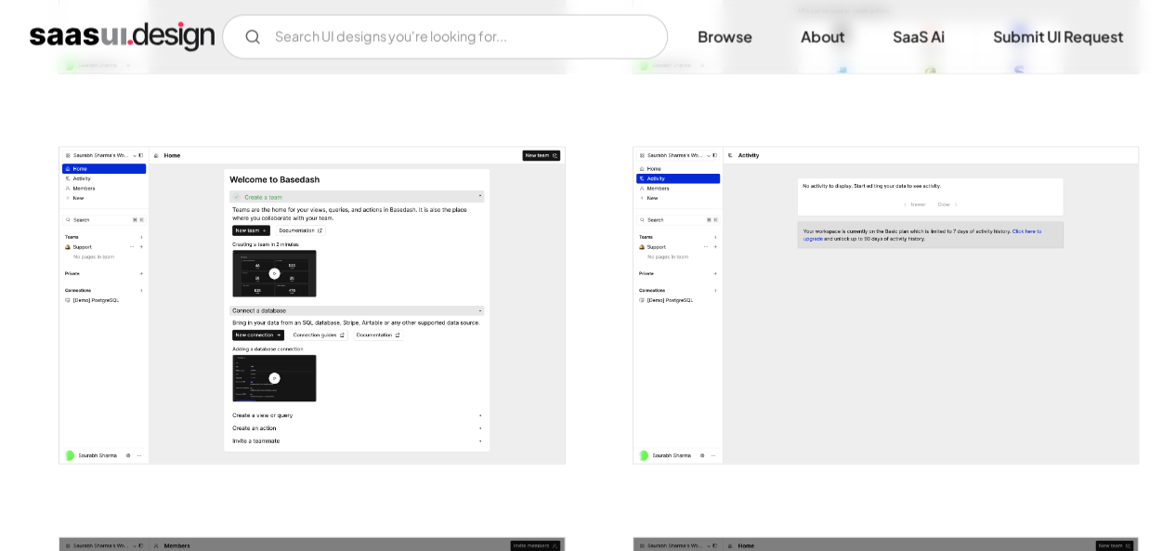
scroll to position [1845, 0]
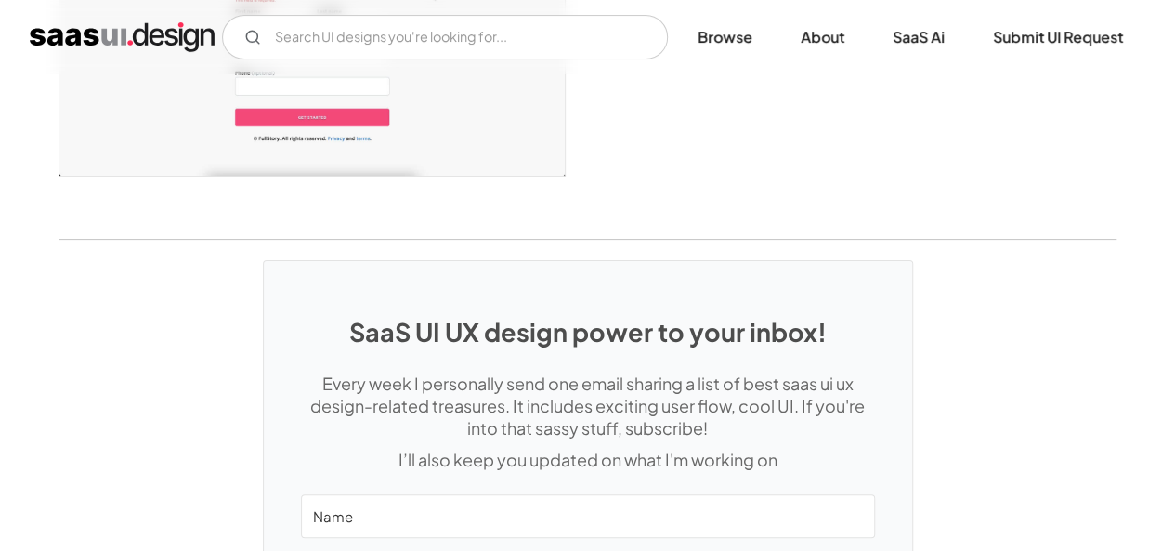
scroll to position [3684, 0]
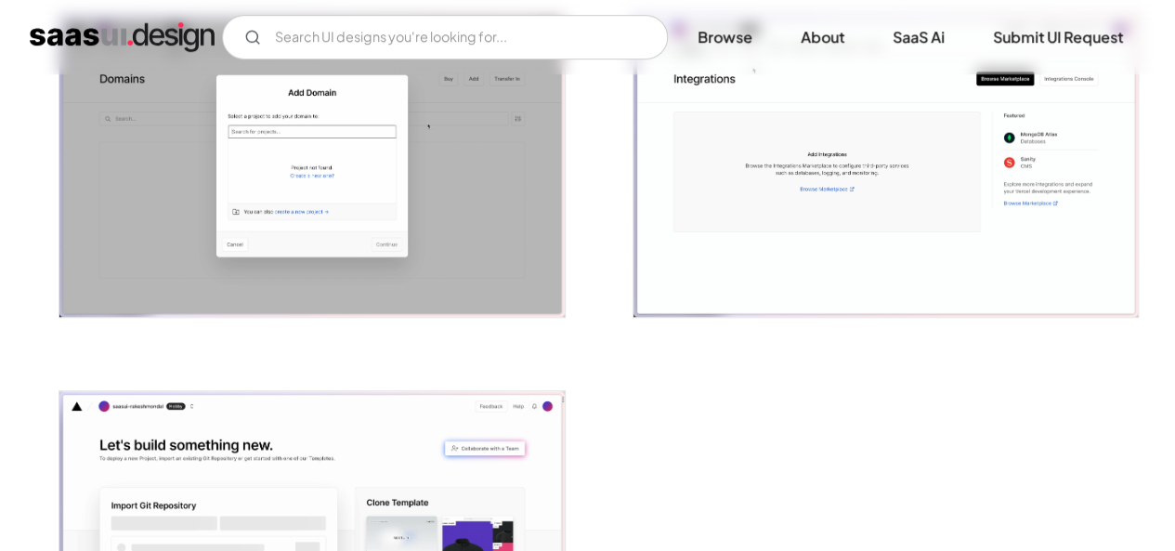
scroll to position [4096, 0]
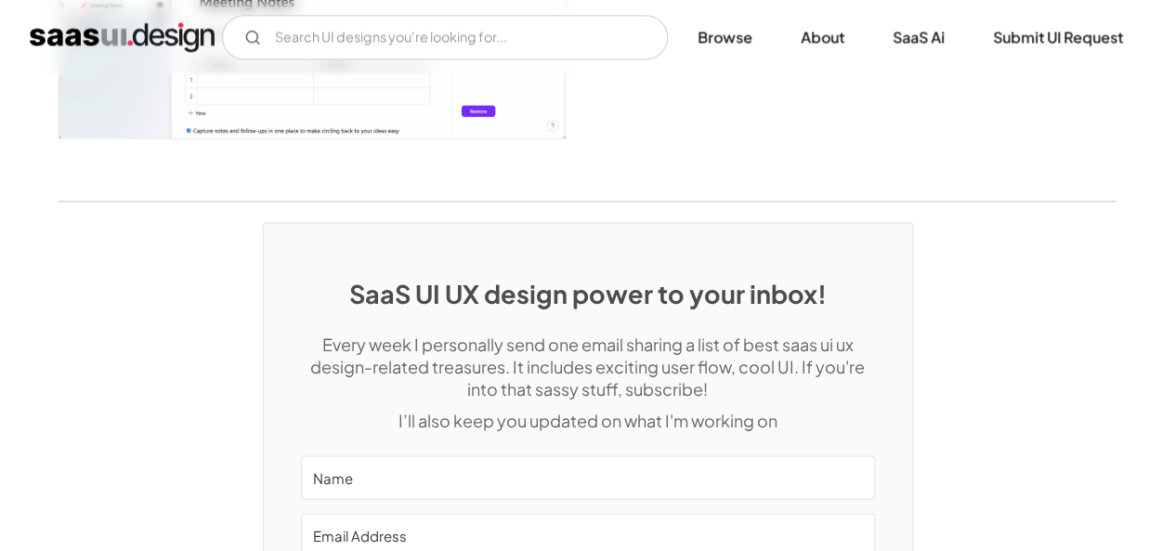
scroll to position [4824, 0]
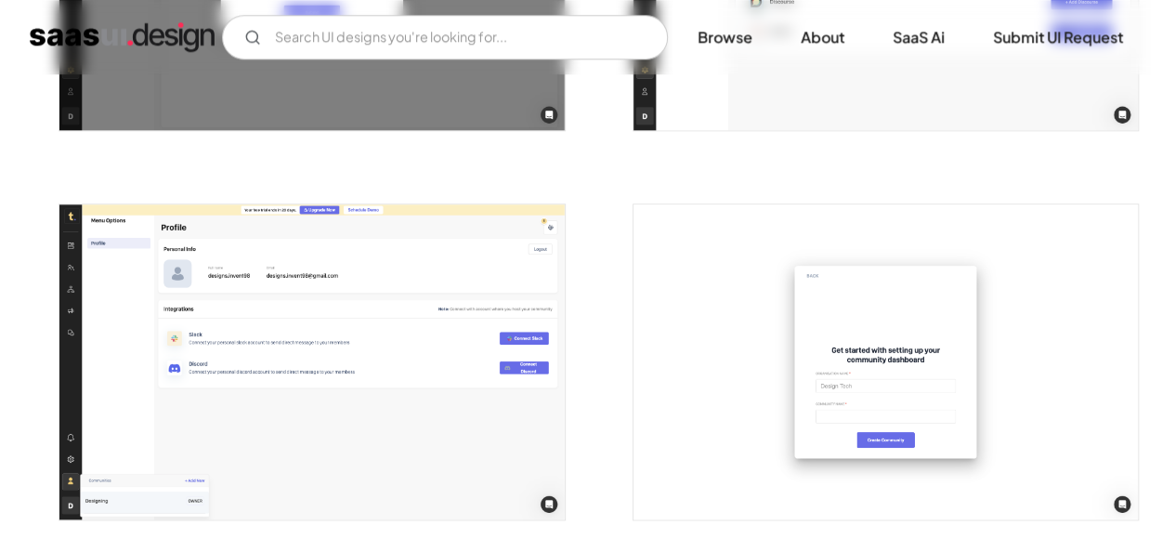
scroll to position [4514, 0]
